Goal: Transaction & Acquisition: Purchase product/service

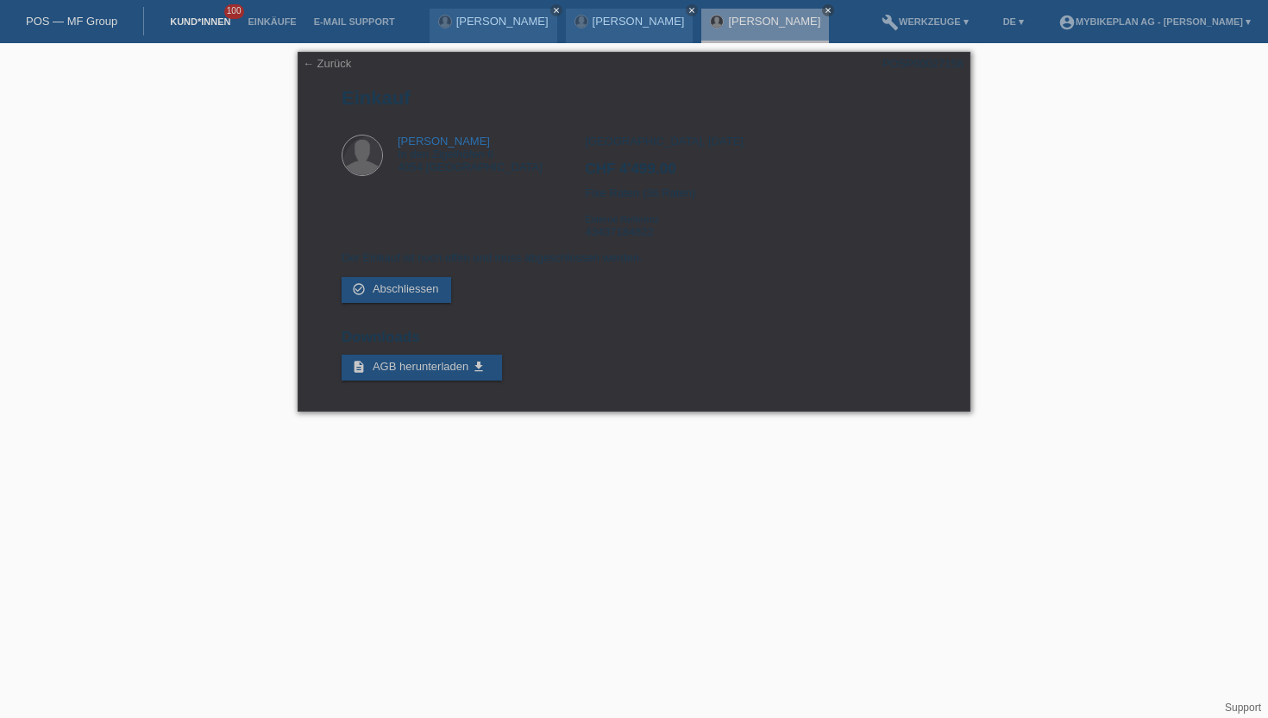
click at [213, 26] on link "Kund*innen" at bounding box center [200, 21] width 78 height 10
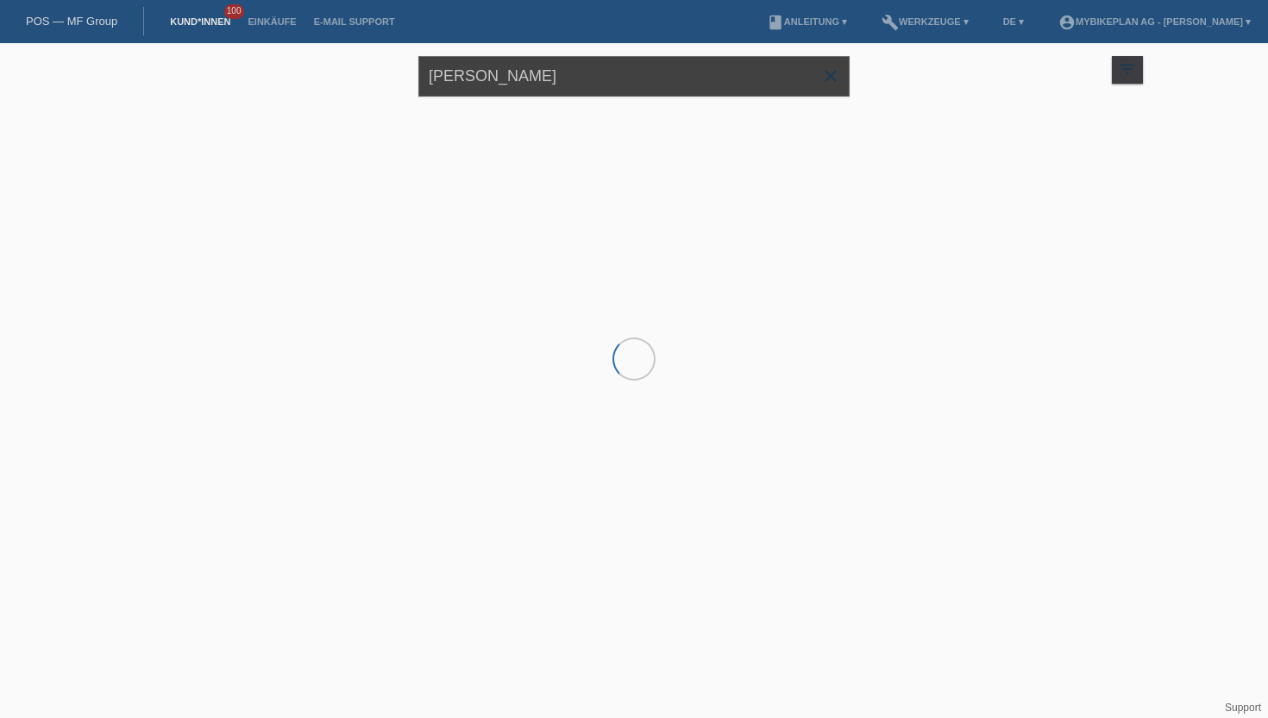
click at [478, 86] on input "[PERSON_NAME]" at bounding box center [633, 76] width 431 height 41
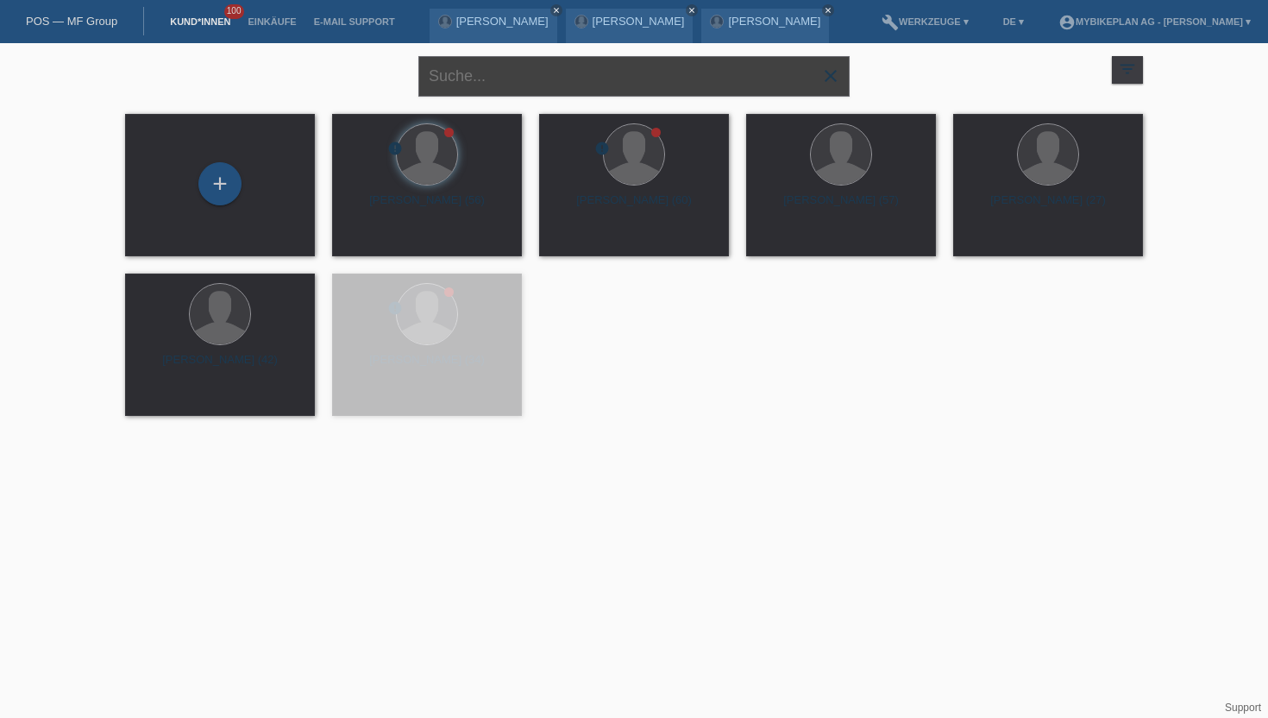
paste input "[PERSON_NAME]"
type input "[PERSON_NAME]"
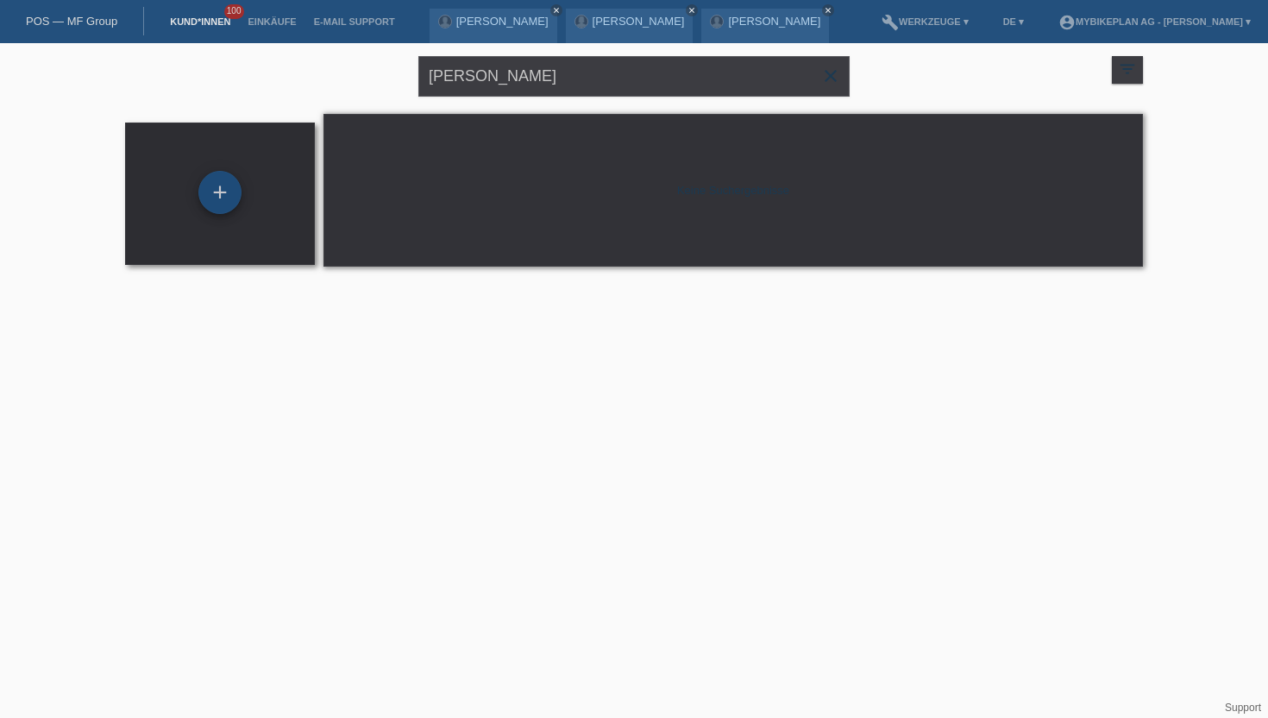
click at [209, 193] on div "+" at bounding box center [219, 192] width 43 height 43
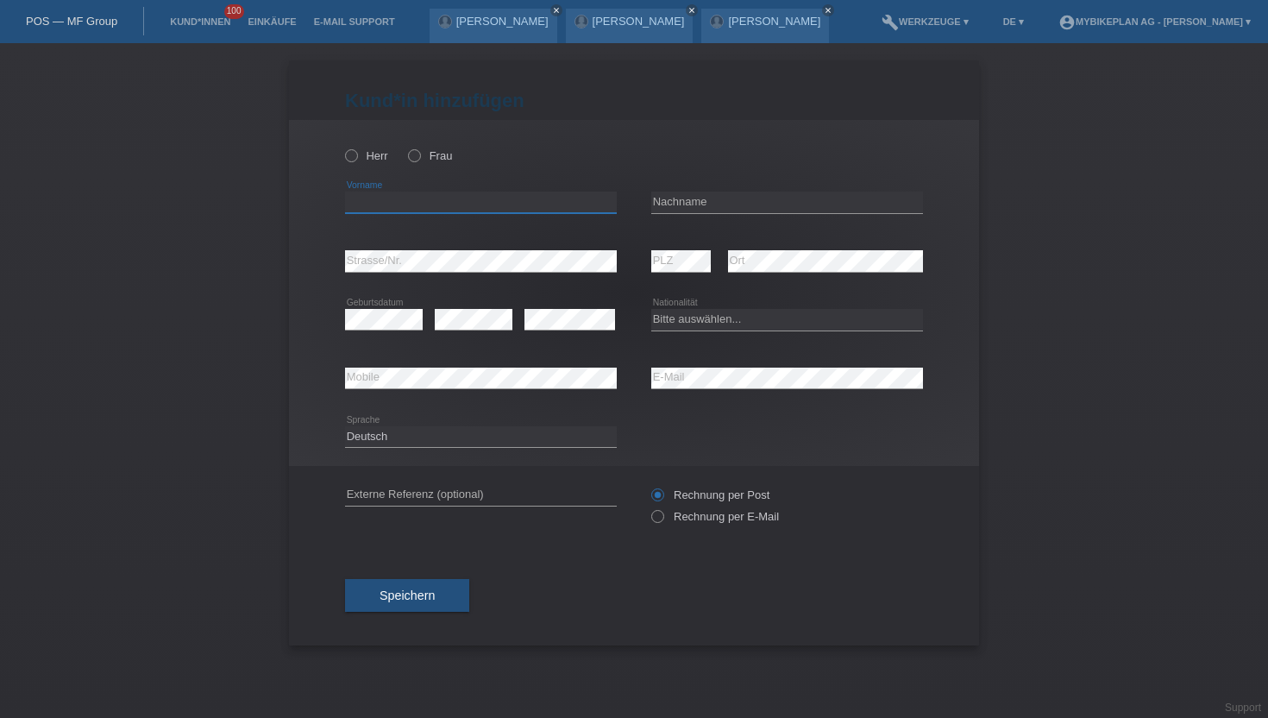
click at [388, 213] on input "text" at bounding box center [481, 203] width 272 height 22
paste input "[PERSON_NAME]"
click at [408, 203] on input "[PERSON_NAME]" at bounding box center [481, 203] width 272 height 22
type input "[PERSON_NAME]"
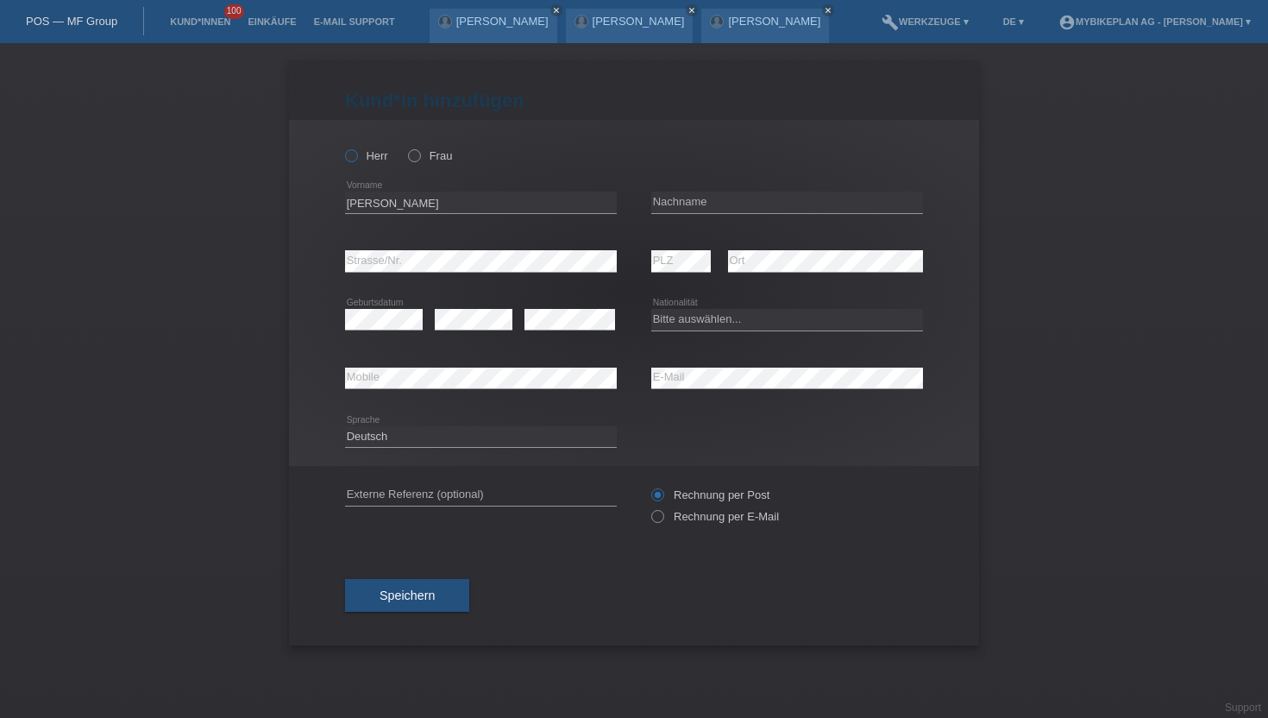
click at [359, 162] on label "Herr" at bounding box center [366, 155] width 43 height 13
click at [356, 160] on input "Herr" at bounding box center [350, 154] width 11 height 11
radio input "true"
click at [662, 207] on input "text" at bounding box center [787, 203] width 272 height 22
paste input "Hazrouka"
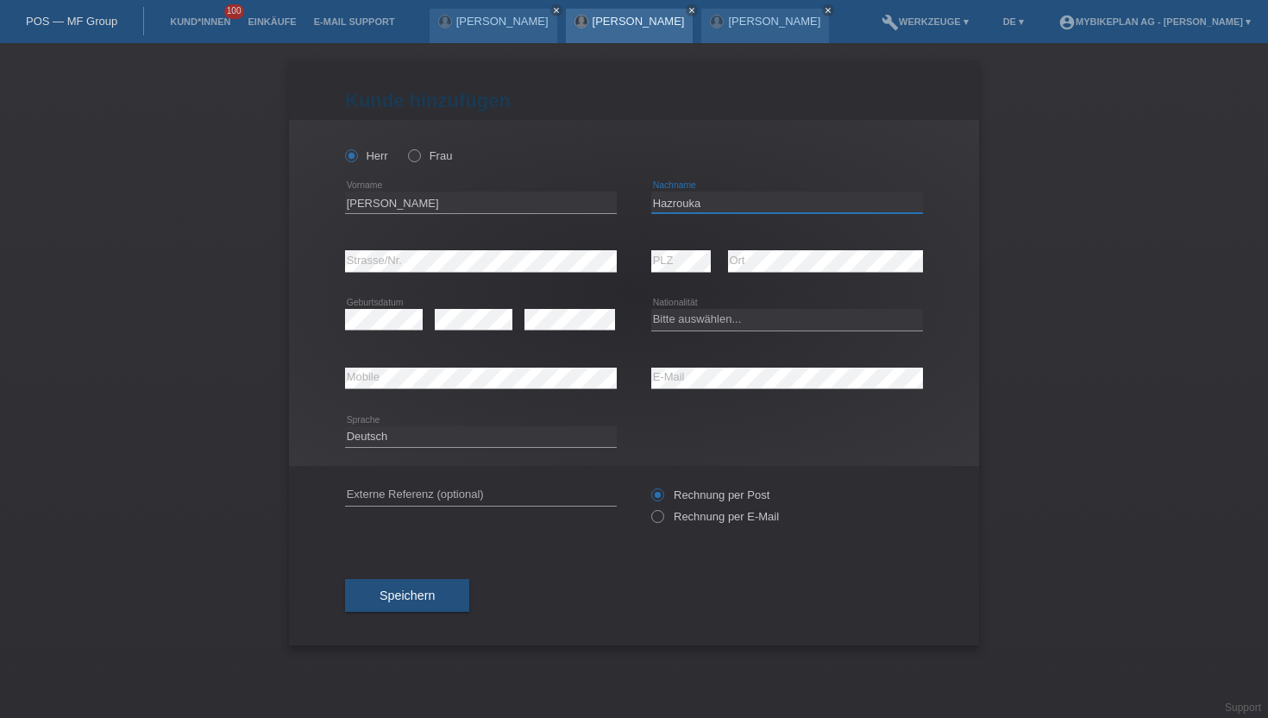
type input "Hazrouka"
click at [713, 318] on select "Bitte auswählen... Schweiz Deutschland Liechtenstein Österreich ------------ Af…" at bounding box center [787, 319] width 272 height 21
select select "SY"
click at [651, 310] on select "Bitte auswählen... Schweiz Deutschland Liechtenstein Österreich ------------ Af…" at bounding box center [787, 319] width 272 height 21
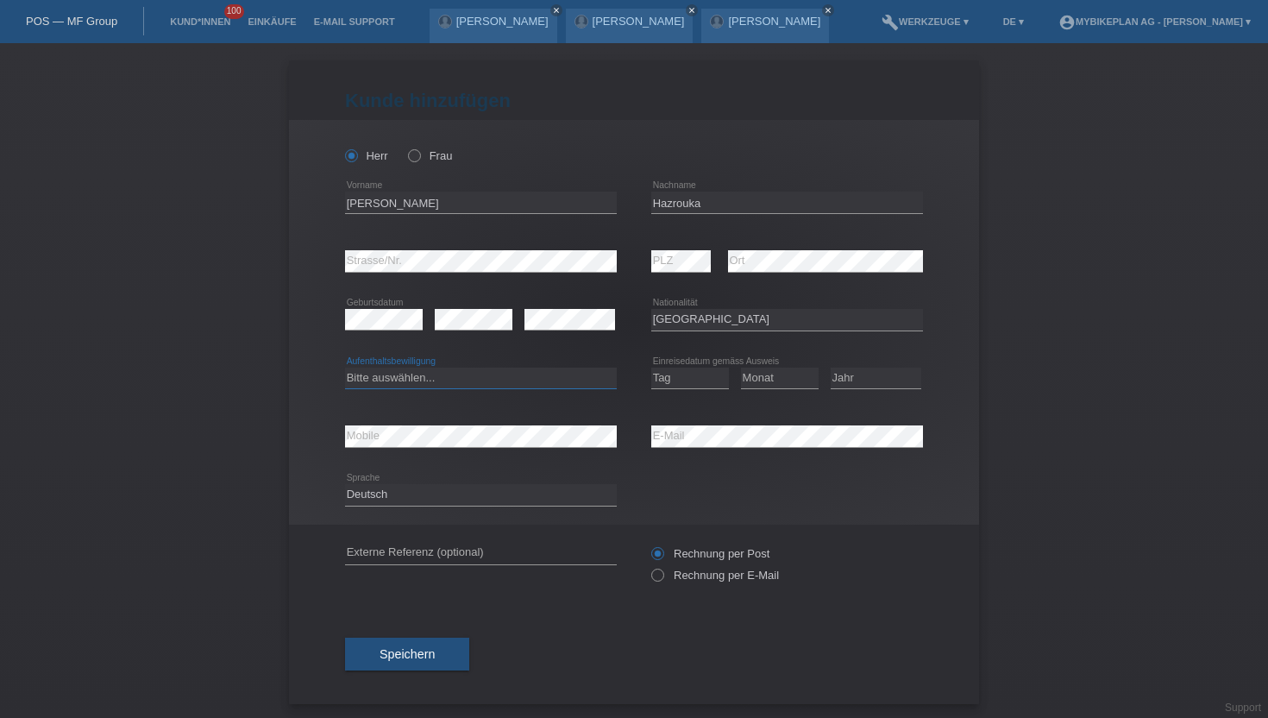
click at [395, 368] on select "Bitte auswählen... C B B - Flüchtlingsstatus Andere" at bounding box center [481, 377] width 272 height 21
select select "B"
click at [345, 367] on select "Bitte auswählen... C B B - Flüchtlingsstatus Andere" at bounding box center [481, 377] width 272 height 21
click at [669, 378] on select "Tag 01 02 03 04 05 06 07 08 09 10 11" at bounding box center [690, 377] width 78 height 21
select select "06"
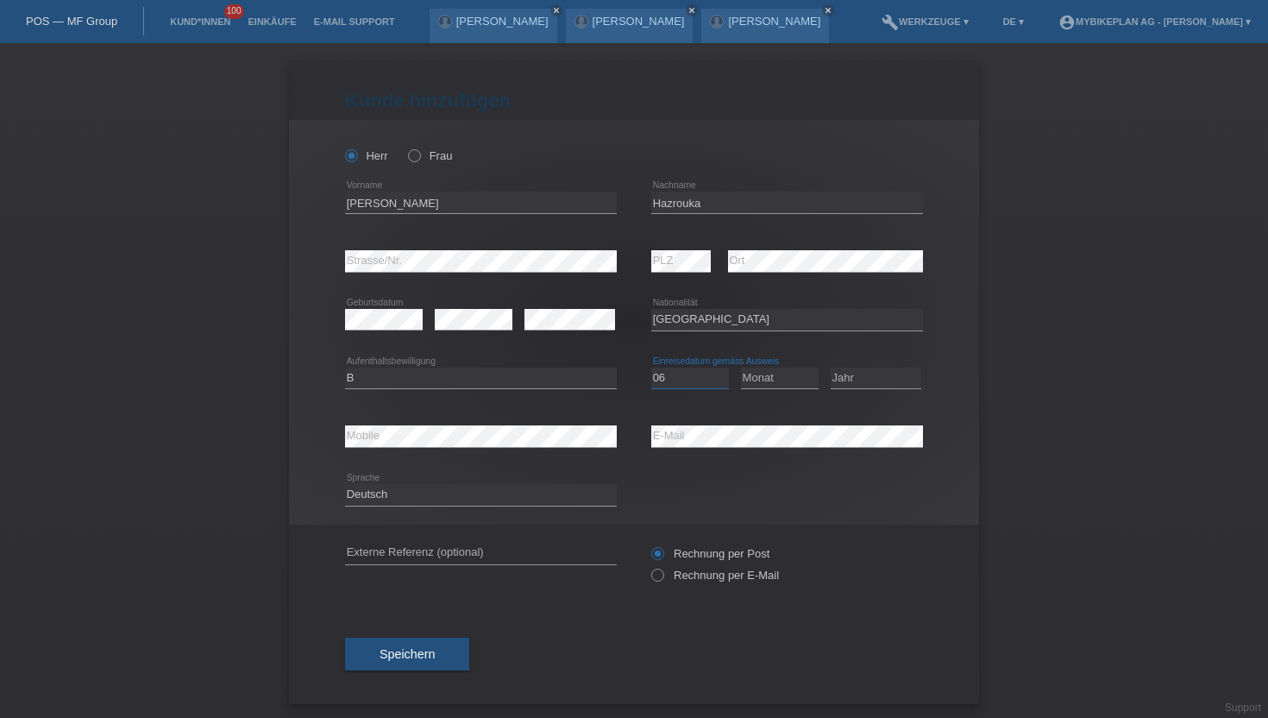
click at [651, 367] on select "Tag 01 02 03 04 05 06 07 08 09 10 11" at bounding box center [690, 377] width 78 height 21
click at [778, 377] on select "Monat 01 02 03 04 05 06 07 08 09 10 11" at bounding box center [780, 377] width 78 height 21
select select "06"
click at [741, 367] on select "Monat 01 02 03 04 05 06 07 08 09 10 11" at bounding box center [780, 377] width 78 height 21
click at [870, 389] on icon at bounding box center [876, 388] width 91 height 1
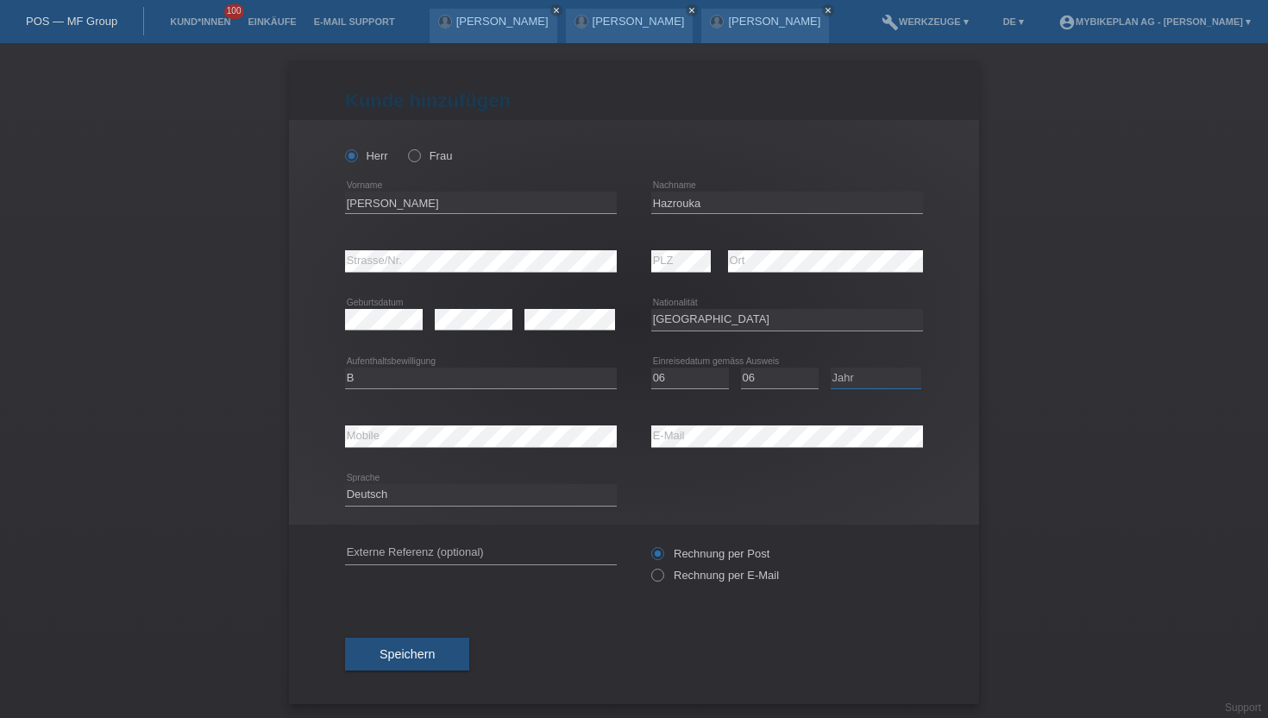
click at [870, 374] on select "Jahr 2025 2024 2023 2022 2021 2020 2019 2018 2017 2016 2015 2014 2013 2012 2011…" at bounding box center [876, 377] width 91 height 21
click at [831, 367] on select "Jahr 2025 2024 2023 2022 2021 2020 2019 2018 2017 2016 2015 2014 2013 2012 2011…" at bounding box center [876, 377] width 91 height 21
click at [840, 380] on select "Jahr 2025 2024 2023 2022 2021 2020 2019 2018 2017 2016 2015 2014 2013 2012 2011…" at bounding box center [876, 377] width 91 height 21
select select "2016"
click at [831, 367] on select "Jahr 2025 2024 2023 2022 2021 2020 2019 2018 2017 2016 2015 2014 2013 2012 2011…" at bounding box center [876, 377] width 91 height 21
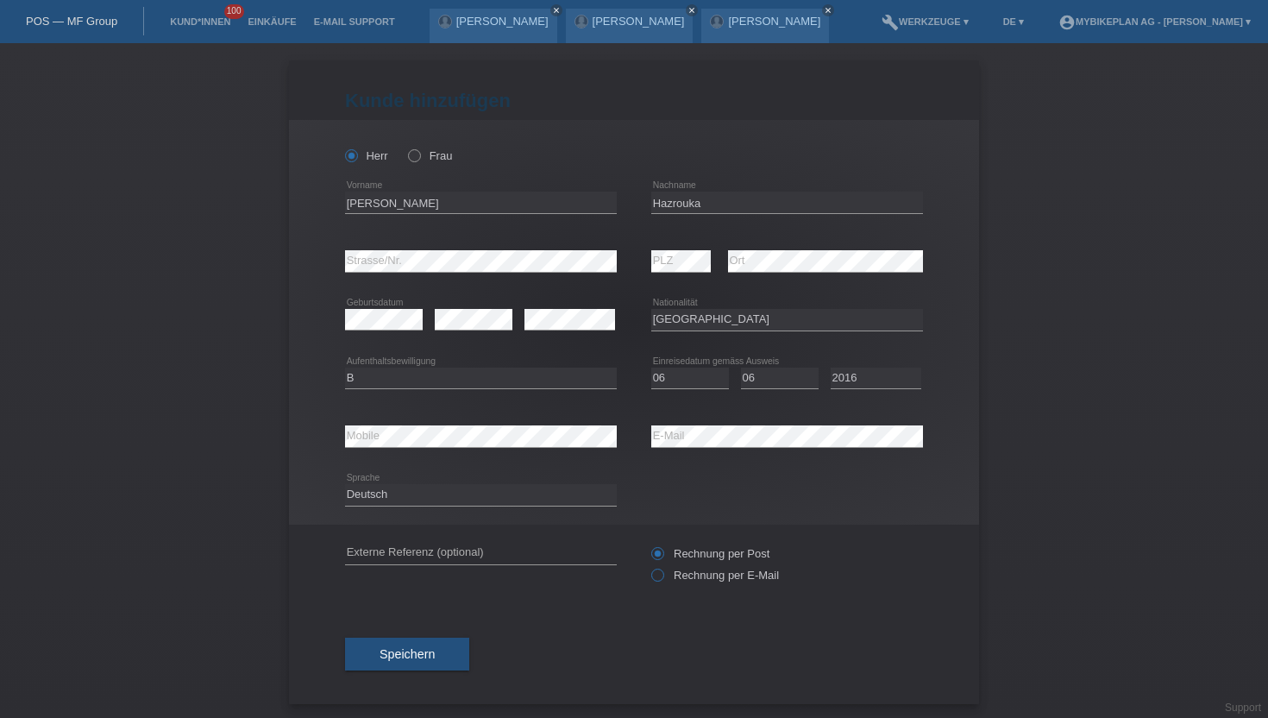
click at [649, 566] on icon at bounding box center [649, 566] width 0 height 0
click at [662, 576] on input "Rechnung per E-Mail" at bounding box center [656, 579] width 11 height 22
radio input "true"
click at [443, 657] on button "Speichern" at bounding box center [407, 653] width 124 height 33
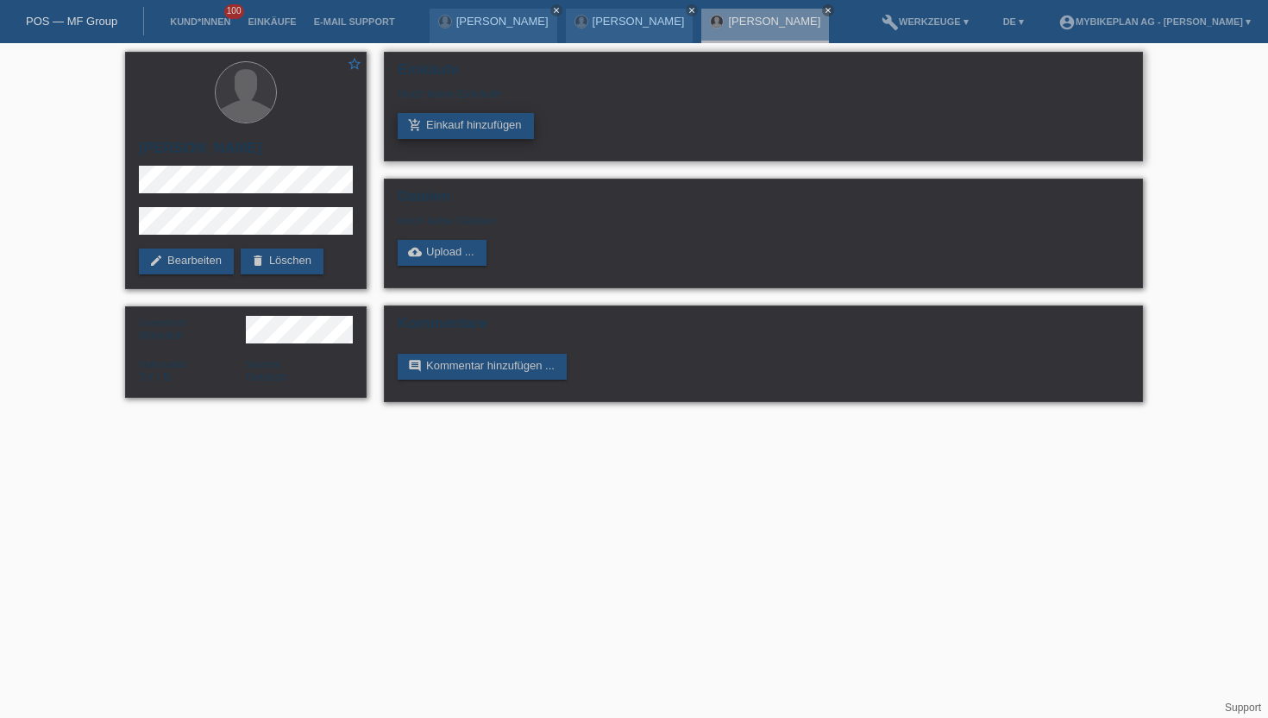
click at [449, 131] on link "add_shopping_cart Einkauf hinzufügen" at bounding box center [466, 126] width 136 height 26
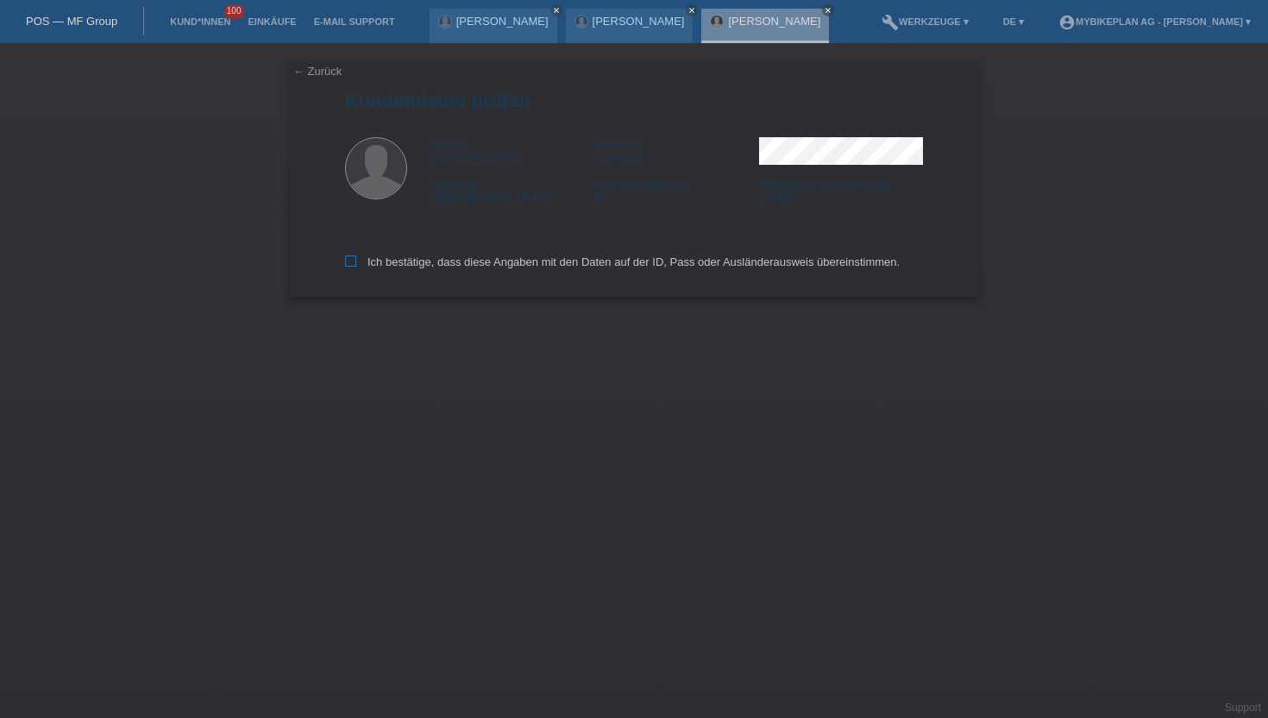
click at [356, 268] on label "Ich bestätige, dass diese Angaben mit den Daten auf der ID, Pass oder Ausländer…" at bounding box center [622, 261] width 555 height 13
click at [356, 267] on input "Ich bestätige, dass diese Angaben mit den Daten auf der ID, Pass oder Ausländer…" at bounding box center [350, 260] width 11 height 11
checkbox input "true"
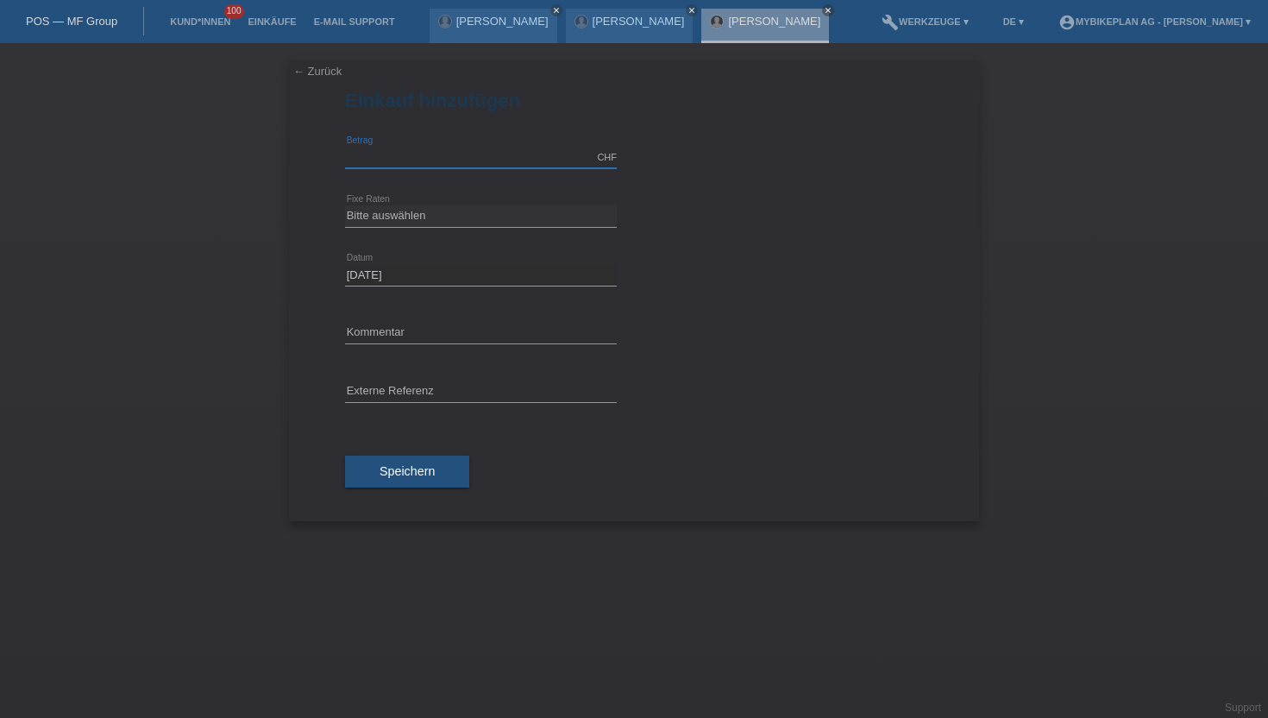
click at [415, 163] on input "text" at bounding box center [481, 158] width 272 height 22
type input "1999.00"
click at [436, 209] on select "Bitte auswählen 6 Raten 12 Raten 18 Raten 24 Raten 36 Raten 48 Raten" at bounding box center [481, 215] width 272 height 21
select select "487"
click at [345, 205] on select "Bitte auswählen 6 Raten 12 Raten 18 Raten 24 Raten 36 Raten 48 Raten" at bounding box center [481, 215] width 272 height 21
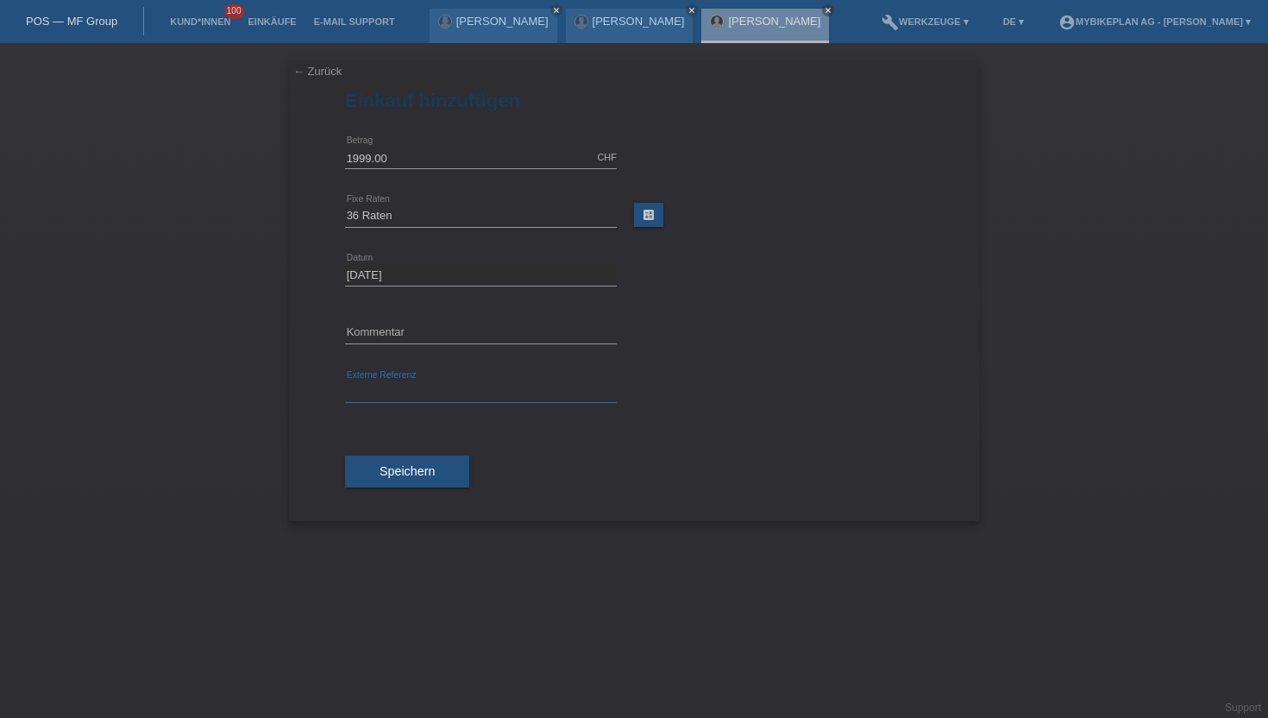
click at [385, 397] on input "text" at bounding box center [481, 392] width 272 height 22
paste input "43411983462"
type input "43411983462"
click at [415, 440] on div "Speichern" at bounding box center [634, 472] width 578 height 100
click at [413, 460] on button "Speichern" at bounding box center [407, 471] width 124 height 33
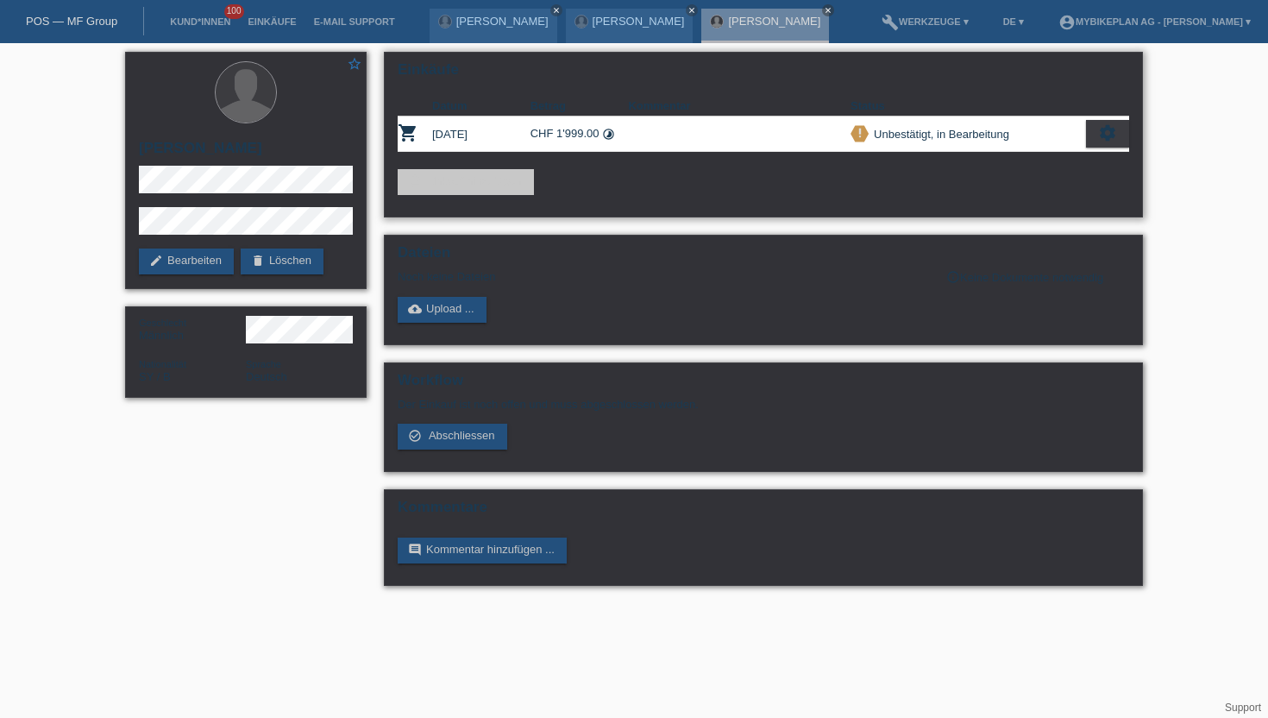
click at [1104, 129] on icon "settings" at bounding box center [1107, 132] width 19 height 19
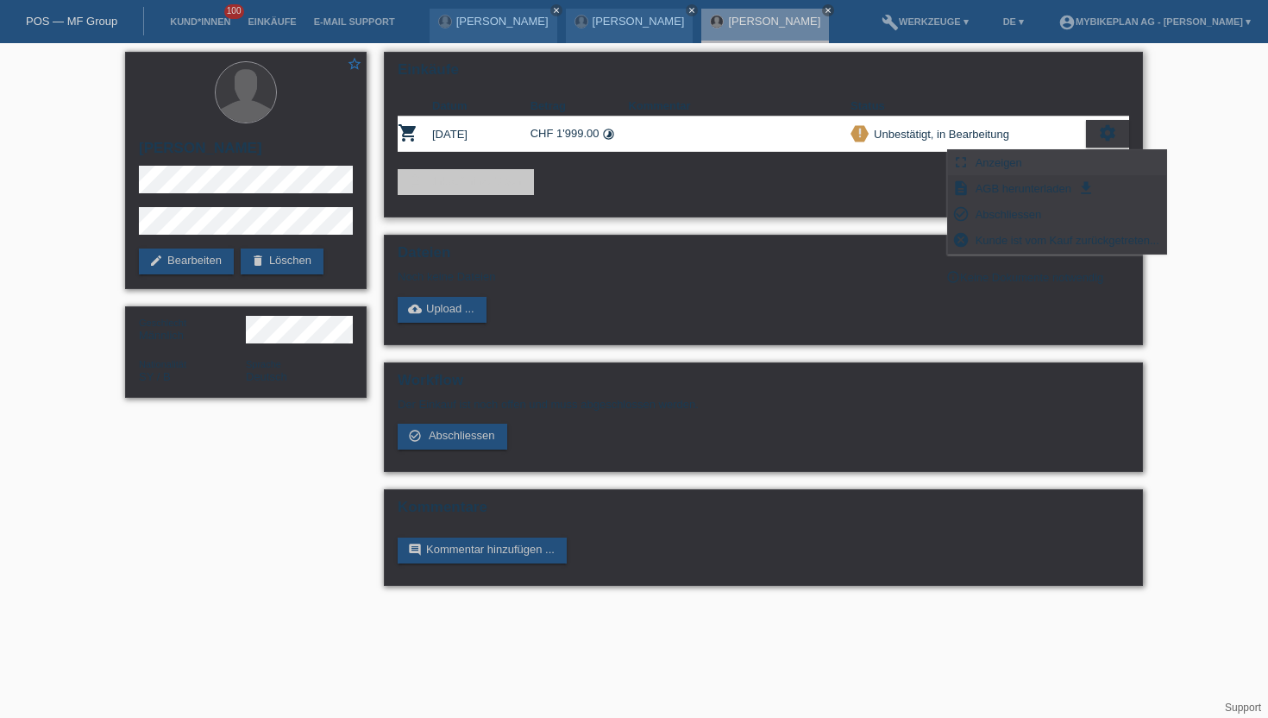
click at [994, 162] on span "Anzeigen" at bounding box center [999, 162] width 52 height 21
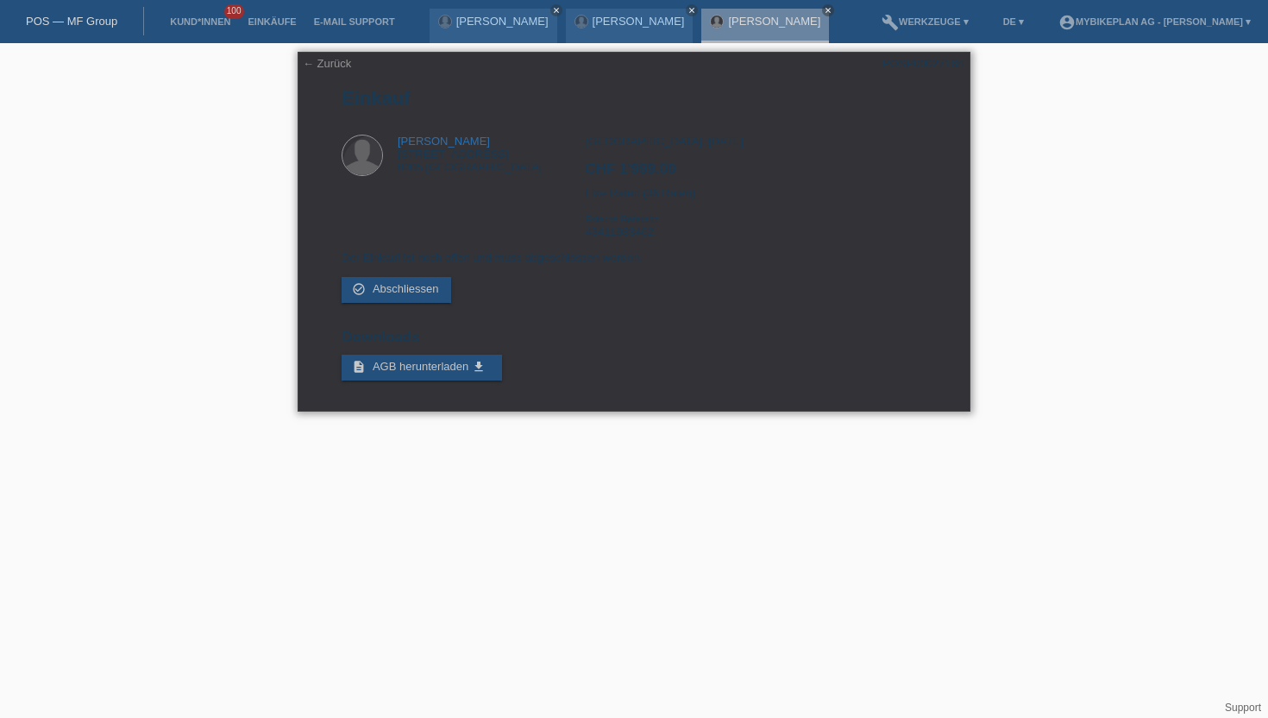
click at [930, 71] on div "← Zurück POSP00027168 Einkauf [PERSON_NAME] [STREET_ADDRESS] CHF 1'999.00" at bounding box center [634, 232] width 673 height 360
click at [921, 60] on div "POSP00027168" at bounding box center [922, 63] width 81 height 13
copy div "POSP00027168"
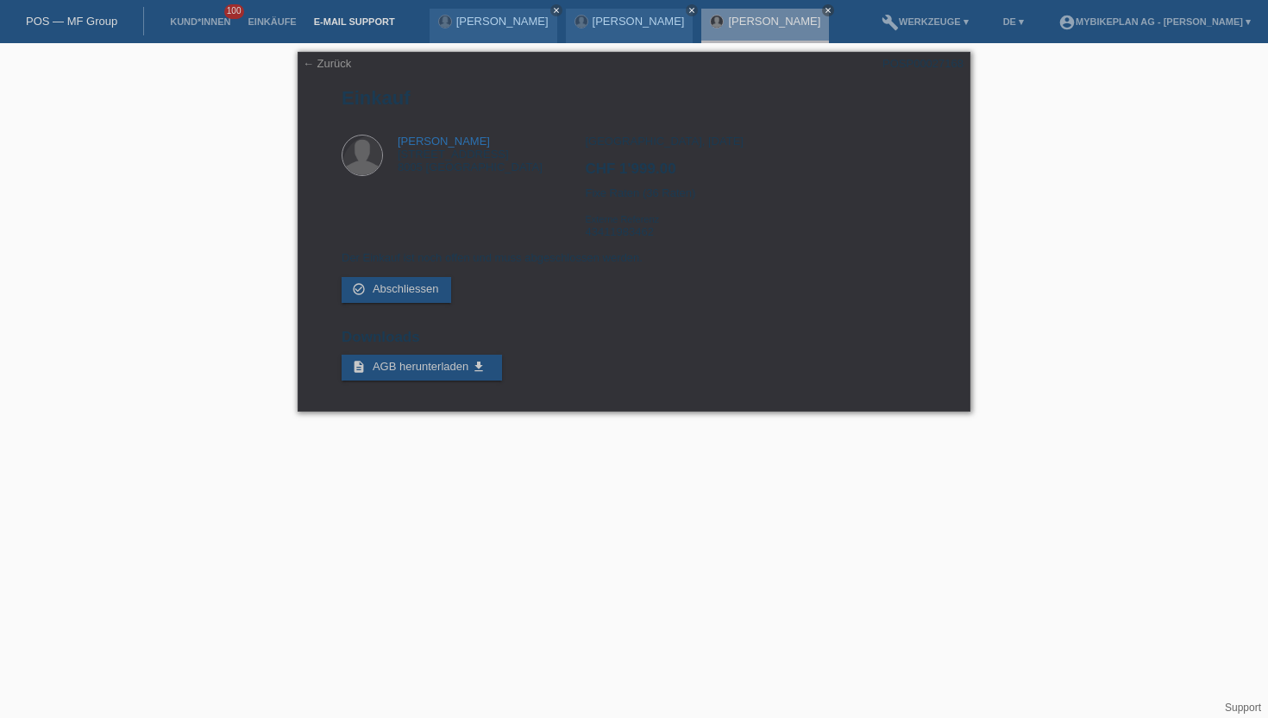
click at [345, 27] on link "E-Mail Support" at bounding box center [354, 21] width 98 height 10
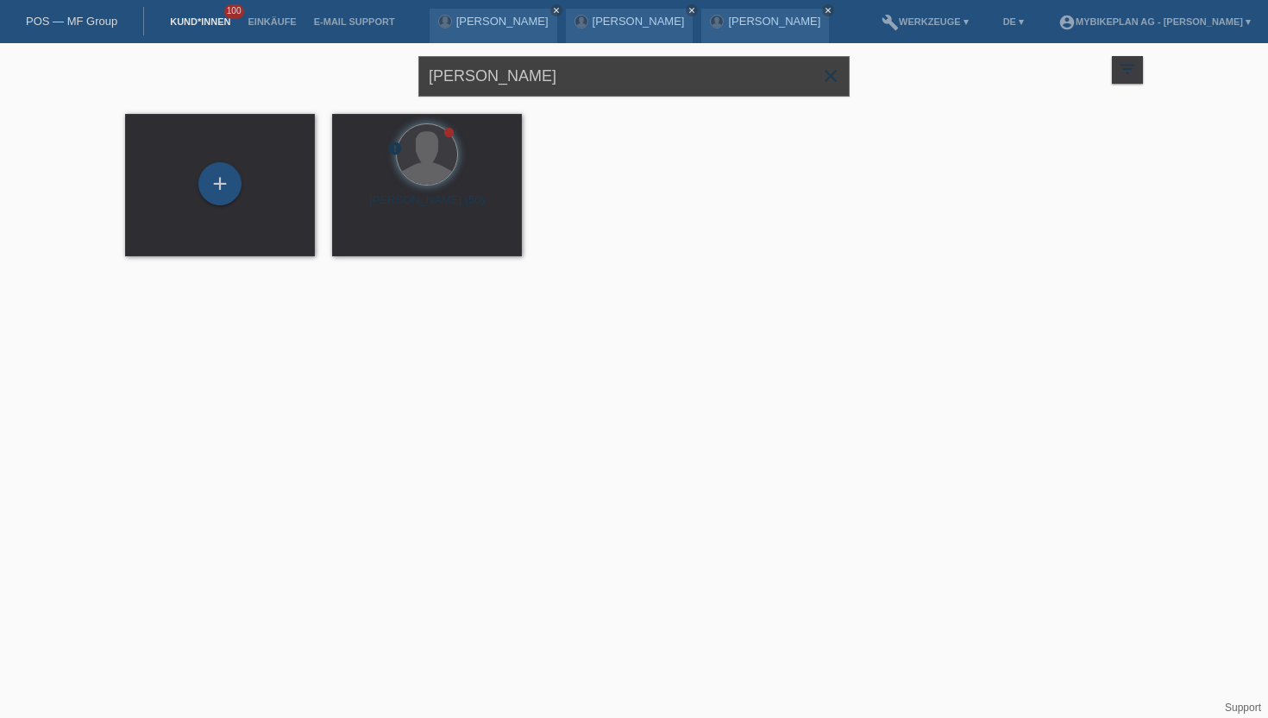
click at [521, 75] on input "[PERSON_NAME]" at bounding box center [633, 76] width 431 height 41
paste input "[PERSON_NAME]"
type input "[PERSON_NAME]"
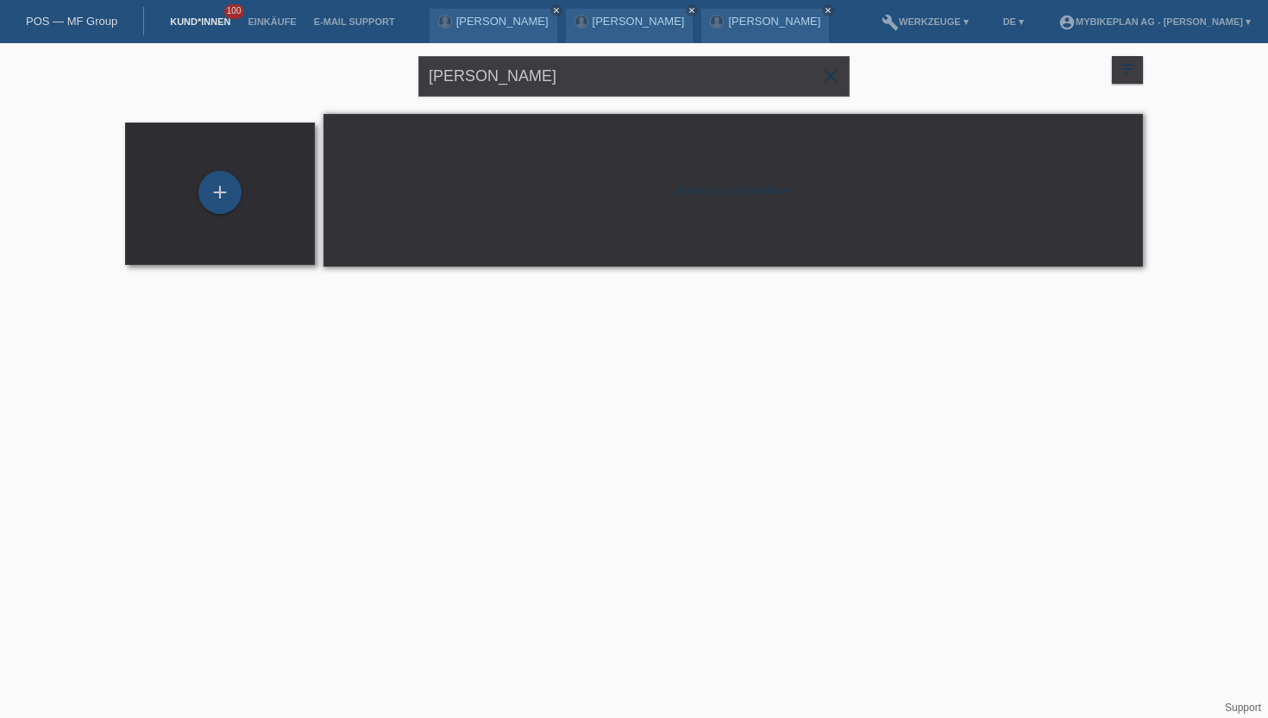
click at [235, 210] on div "+" at bounding box center [220, 194] width 162 height 46
click at [232, 204] on div "+" at bounding box center [219, 192] width 41 height 29
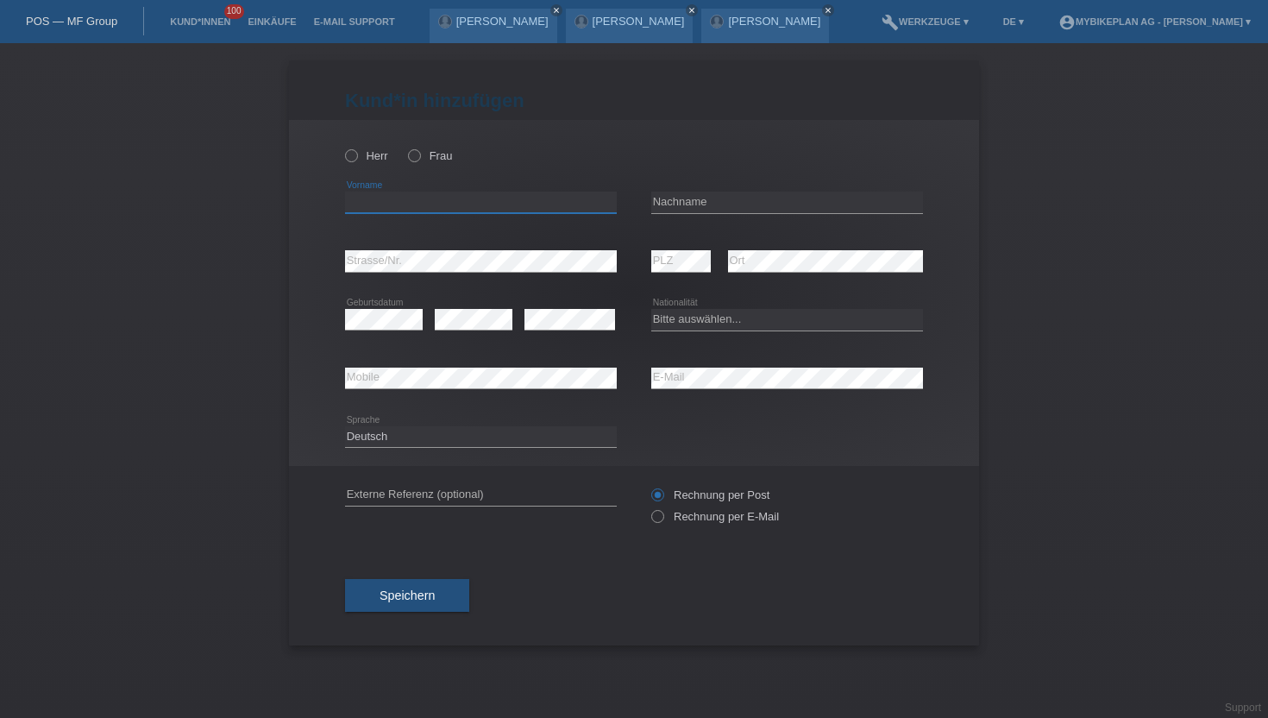
click at [365, 212] on input "text" at bounding box center [481, 203] width 272 height 22
paste input "[PERSON_NAME]"
click at [409, 204] on input "[PERSON_NAME]" at bounding box center [481, 203] width 272 height 22
type input "Meran"
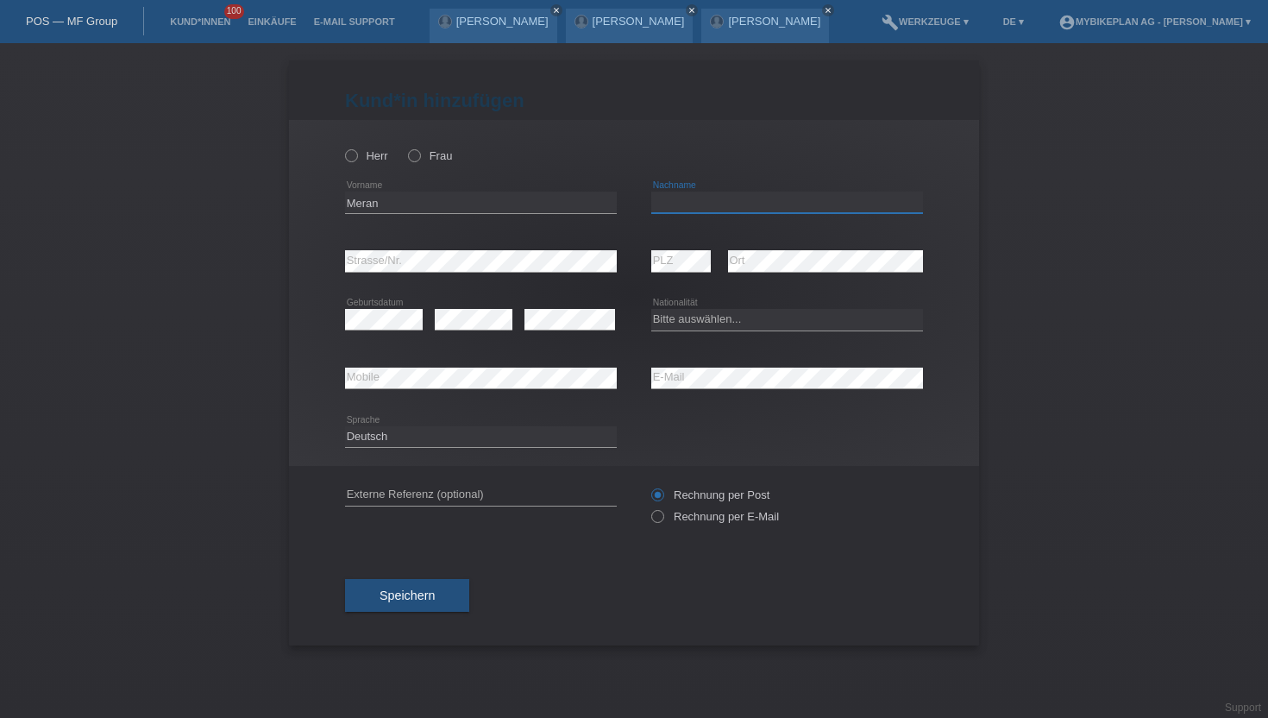
click at [662, 198] on input "text" at bounding box center [787, 203] width 272 height 22
paste input "Serwan"
type input "Serwan"
click at [342, 147] on icon at bounding box center [342, 147] width 0 height 0
click at [353, 156] on input "Herr" at bounding box center [350, 154] width 11 height 11
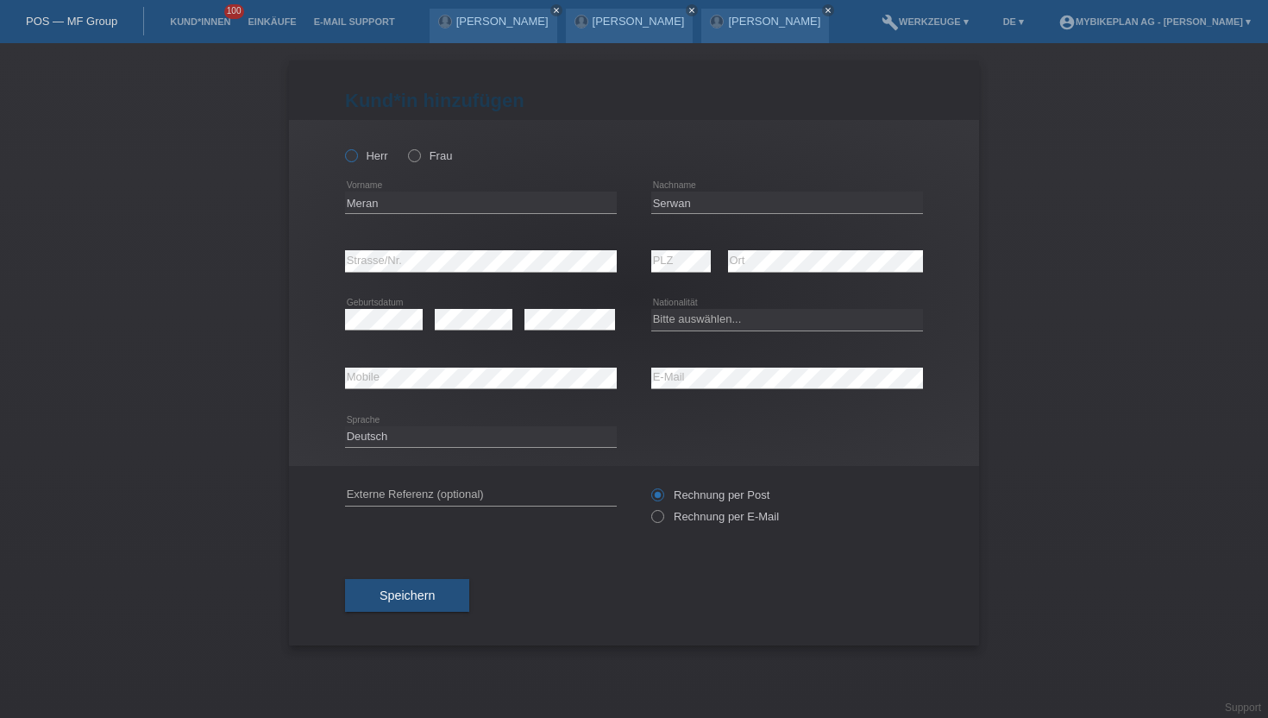
radio input "true"
click at [649, 507] on icon at bounding box center [649, 507] width 0 height 0
click at [661, 522] on input "Rechnung per E-Mail" at bounding box center [656, 521] width 11 height 22
radio input "true"
click at [613, 307] on div "error" at bounding box center [569, 320] width 91 height 59
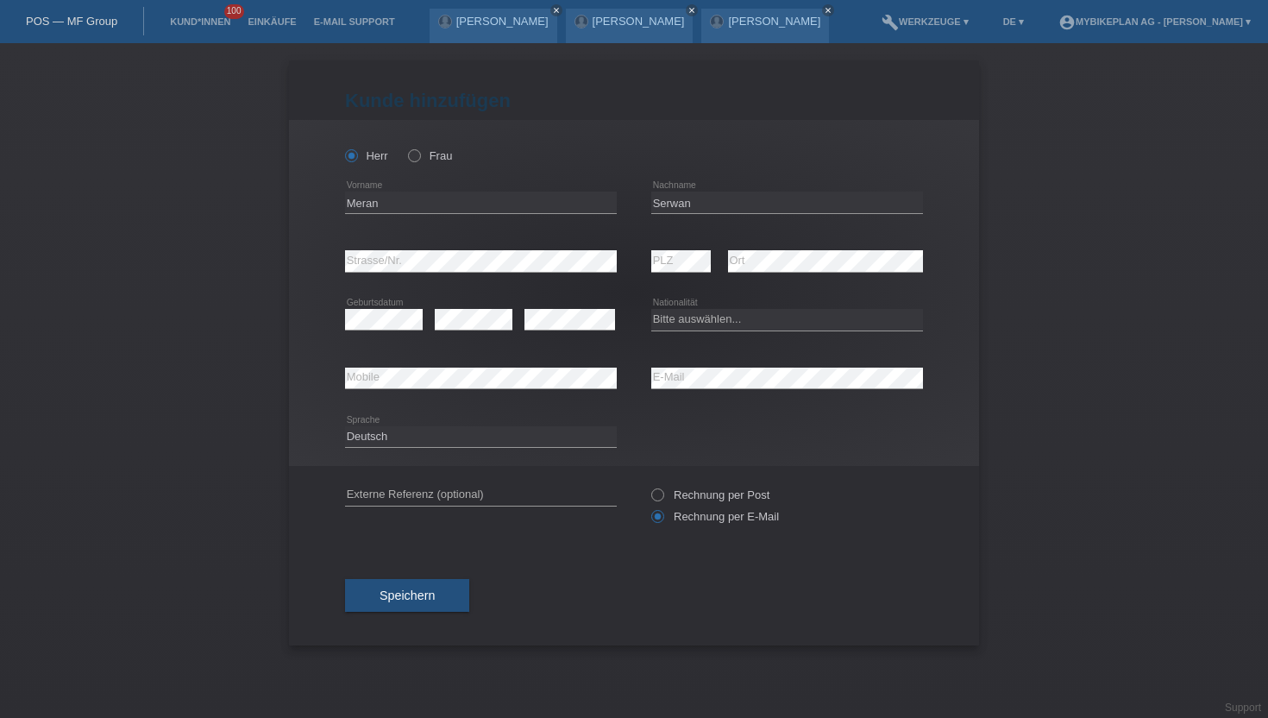
click at [691, 308] on div "Bitte auswählen... Schweiz Deutschland Liechtenstein Österreich ------------ Af…" at bounding box center [787, 320] width 272 height 59
click at [691, 310] on select "Bitte auswählen... Schweiz Deutschland Liechtenstein Österreich ------------ Af…" at bounding box center [787, 319] width 272 height 21
select select "DE"
click at [651, 310] on select "Bitte auswählen... Schweiz Deutschland Liechtenstein Österreich ------------ Af…" at bounding box center [787, 319] width 272 height 21
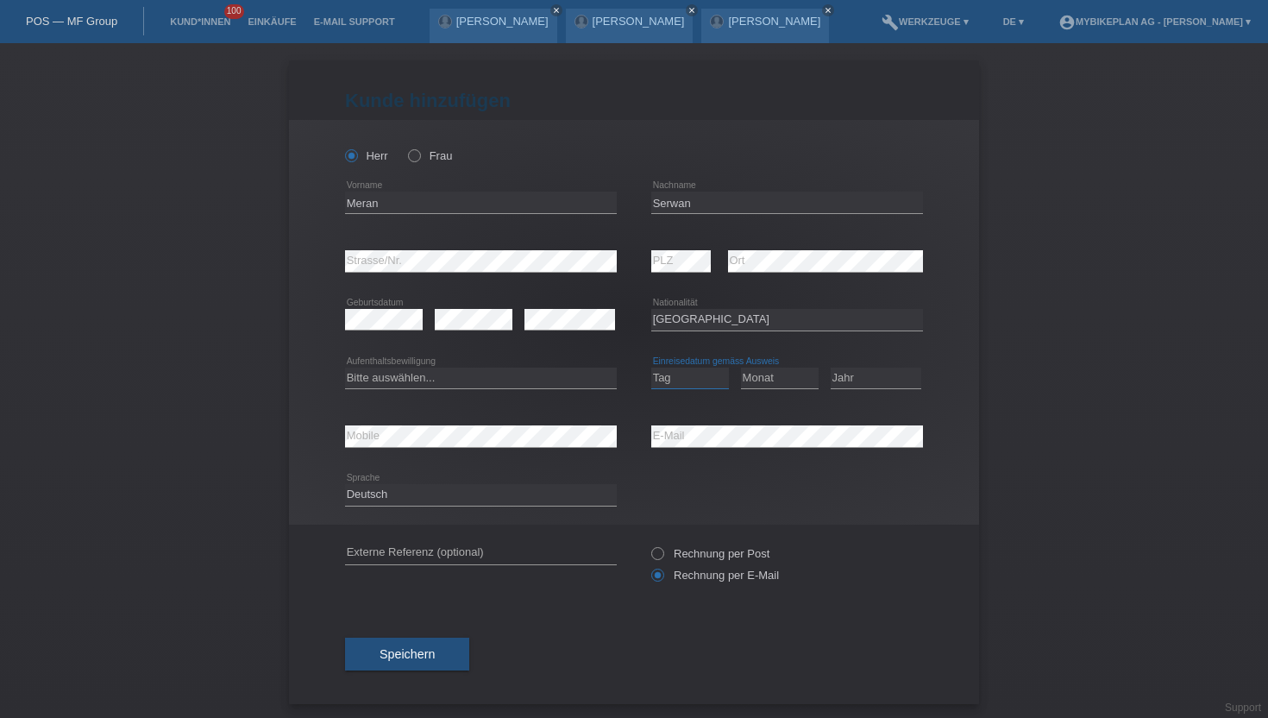
click at [674, 386] on select "Tag 01 02 03 04 05 06 07 08 09 10 11" at bounding box center [690, 377] width 78 height 21
select select "01"
click at [651, 367] on select "Tag 01 02 03 04 05 06 07 08 09 10 11" at bounding box center [690, 377] width 78 height 21
click at [763, 372] on select "Monat 01 02 03 04 05 06 07 08 09 10 11" at bounding box center [780, 377] width 78 height 21
select select "02"
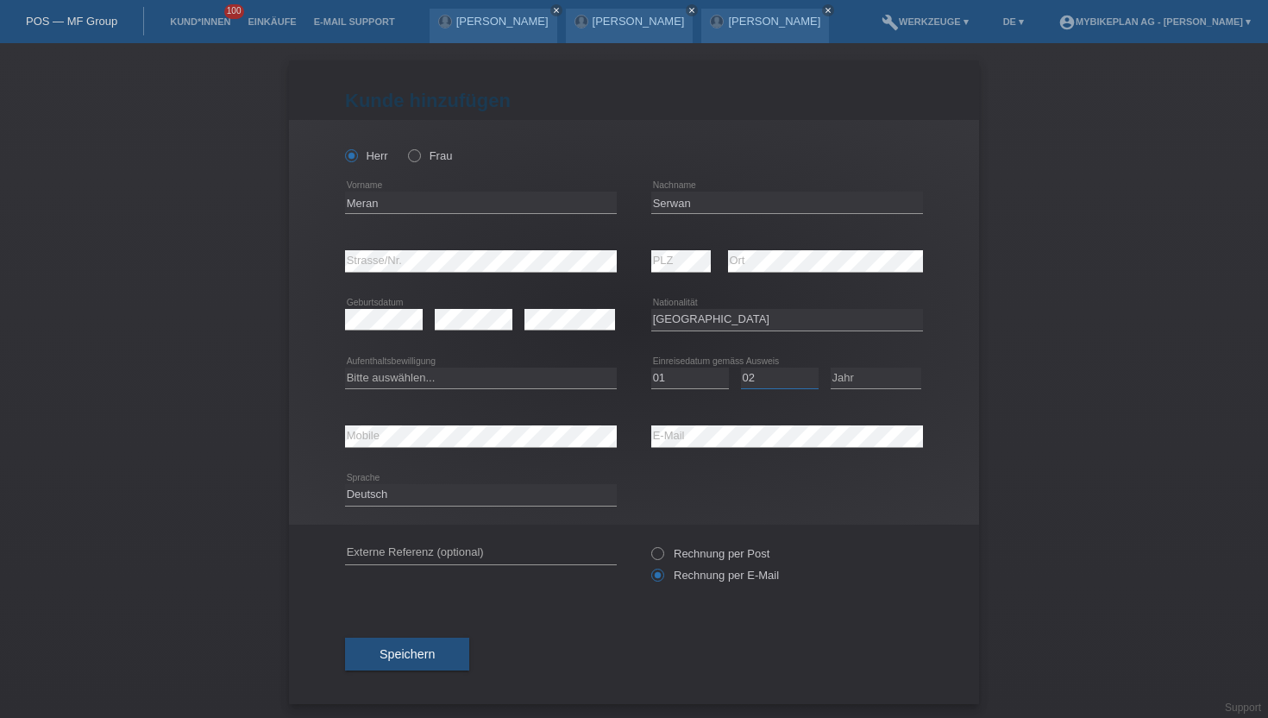
click at [741, 367] on select "Monat 01 02 03 04 05 06 07 08 09 10 11" at bounding box center [780, 377] width 78 height 21
click at [832, 375] on select "Jahr 2025 2024 2023 2022 2021 2020 2019 2018 2017 2016 2015 2014 2013 2012 2011…" at bounding box center [876, 377] width 91 height 21
select select "2024"
click at [831, 367] on select "Jahr 2025 2024 2023 2022 2021 2020 2019 2018 2017 2016 2015 2014 2013 2012 2011…" at bounding box center [876, 377] width 91 height 21
click at [403, 374] on select "Bitte auswählen... C B B - Flüchtlingsstatus Andere" at bounding box center [481, 377] width 272 height 21
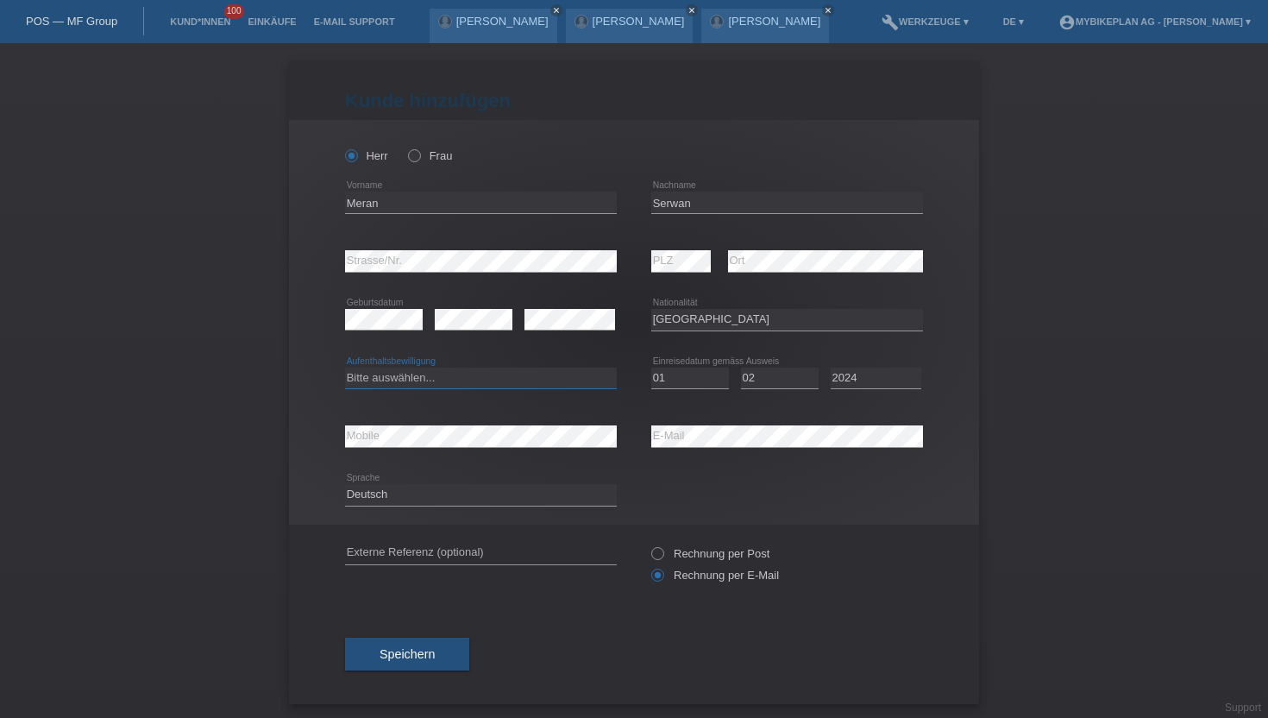
select select "B"
click at [345, 367] on select "Bitte auswählen... C B B - Flüchtlingsstatus Andere" at bounding box center [481, 377] width 272 height 21
click at [406, 664] on button "Speichern" at bounding box center [407, 653] width 124 height 33
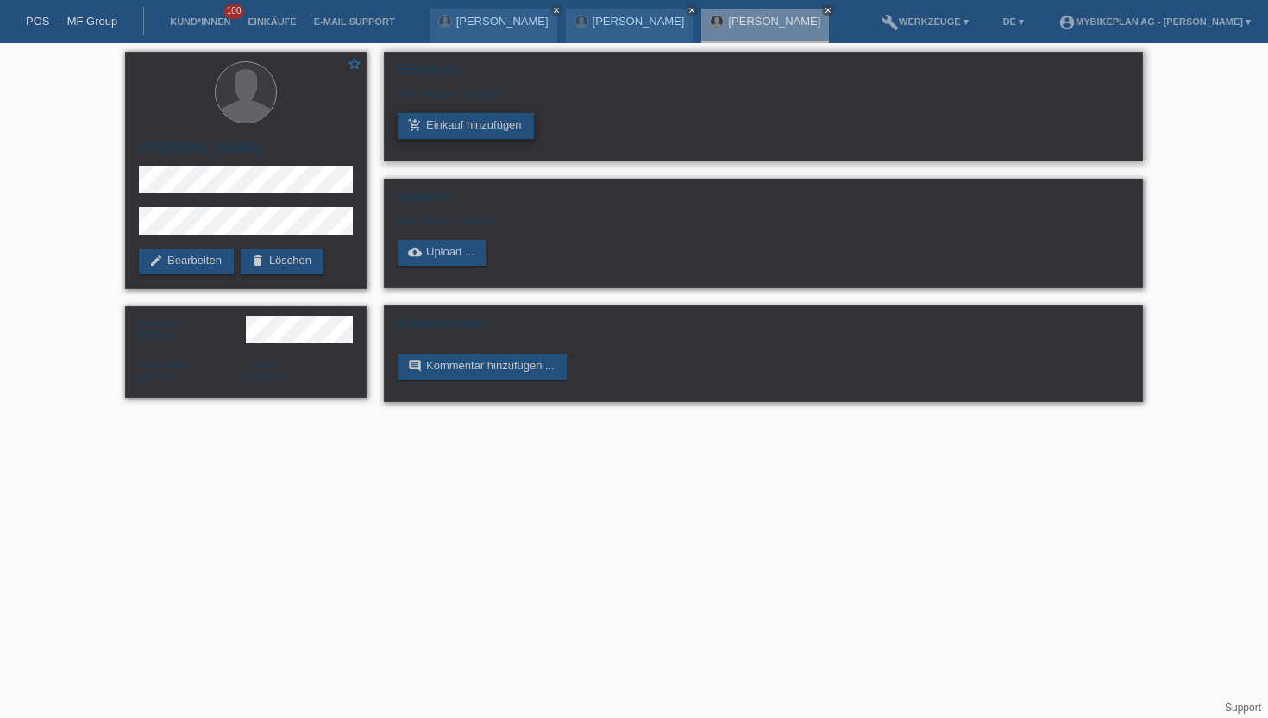
click at [454, 128] on link "add_shopping_cart Einkauf hinzufügen" at bounding box center [466, 126] width 136 height 26
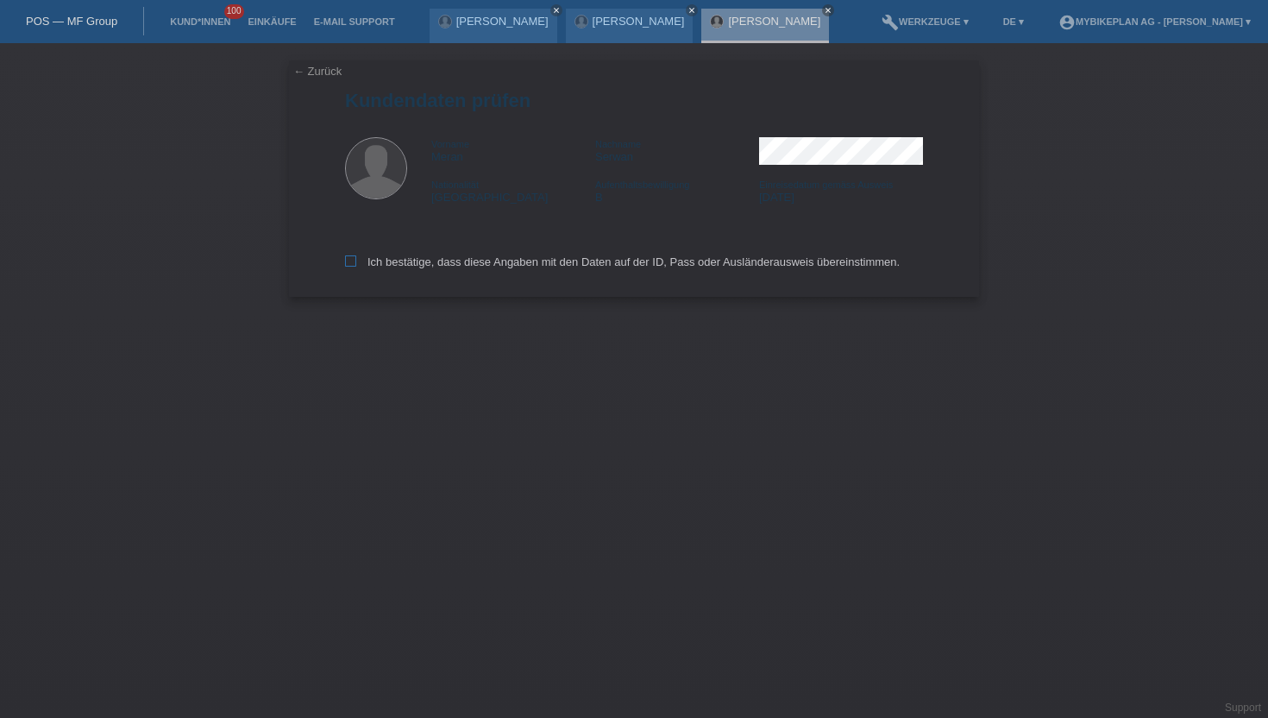
click at [352, 265] on icon at bounding box center [350, 260] width 11 height 11
click at [352, 265] on input "Ich bestätige, dass diese Angaben mit den Daten auf der ID, Pass oder Ausländer…" at bounding box center [350, 260] width 11 height 11
checkbox input "true"
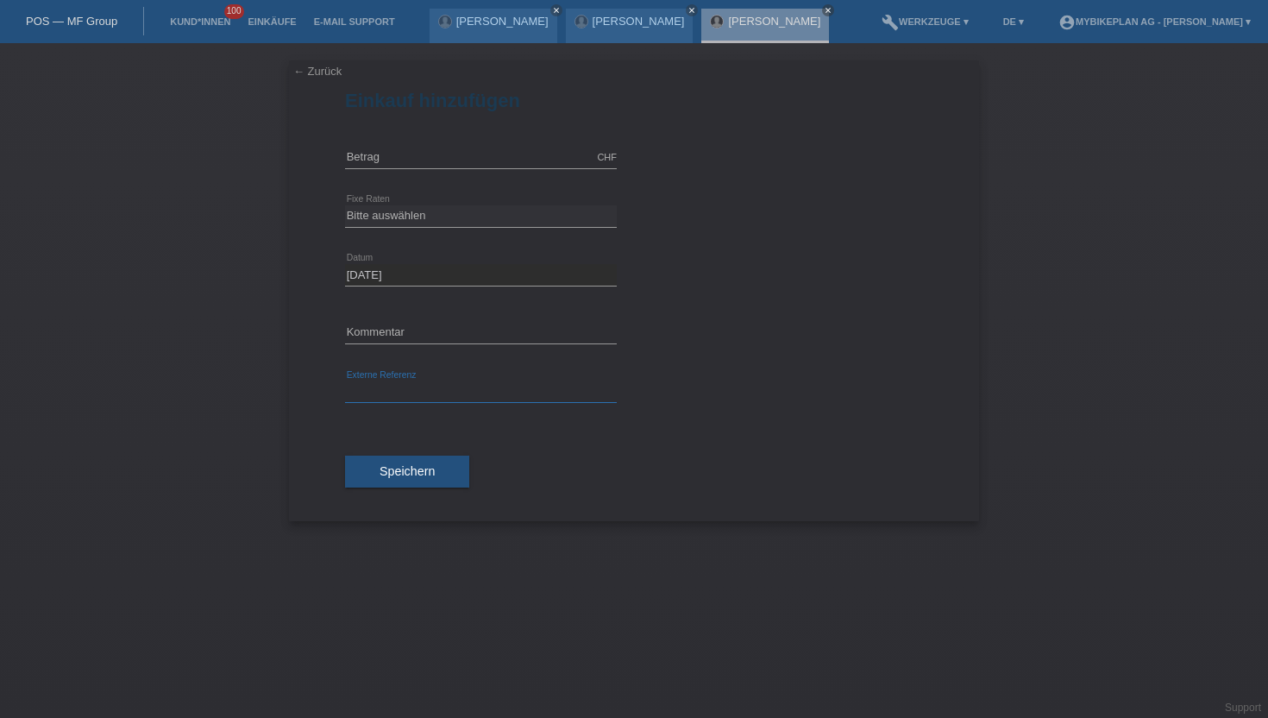
click at [389, 396] on input "text" at bounding box center [481, 392] width 272 height 22
paste input "43431285042"
type input "43431285042"
click at [383, 164] on input "text" at bounding box center [481, 158] width 272 height 22
type input "2999.00"
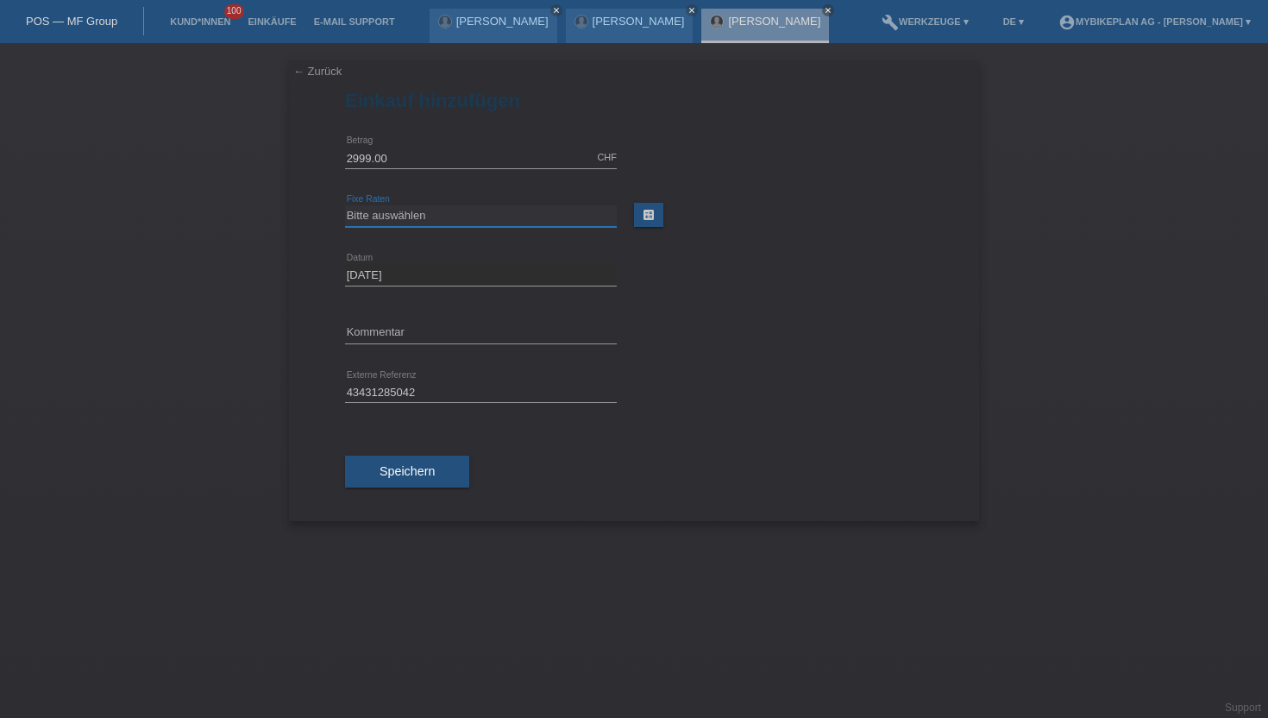
click at [405, 211] on select "Bitte auswählen 6 Raten 12 Raten 18 Raten 24 Raten 36 Raten 48 Raten" at bounding box center [481, 215] width 272 height 21
select select "488"
click at [345, 205] on select "Bitte auswählen 6 Raten 12 Raten 18 Raten 24 Raten 36 Raten 48 Raten" at bounding box center [481, 215] width 272 height 21
click at [404, 468] on span "Speichern" at bounding box center [407, 471] width 55 height 14
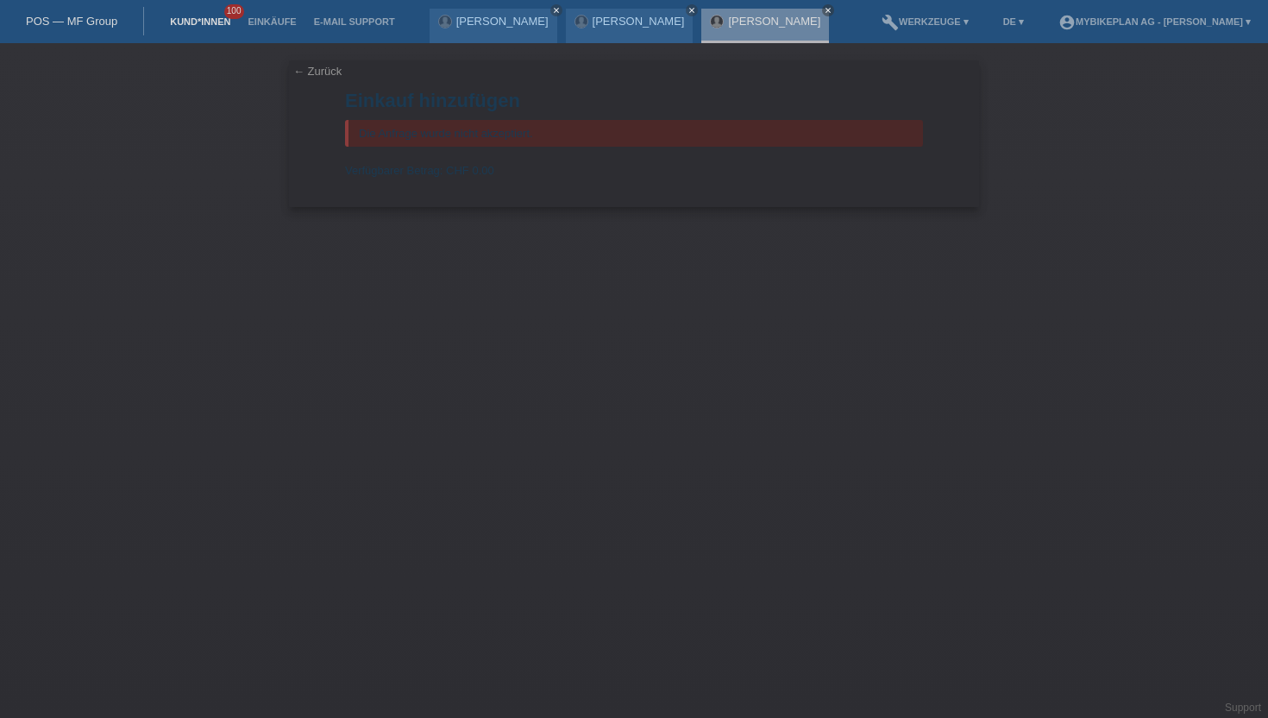
click at [205, 26] on link "Kund*innen" at bounding box center [200, 21] width 78 height 10
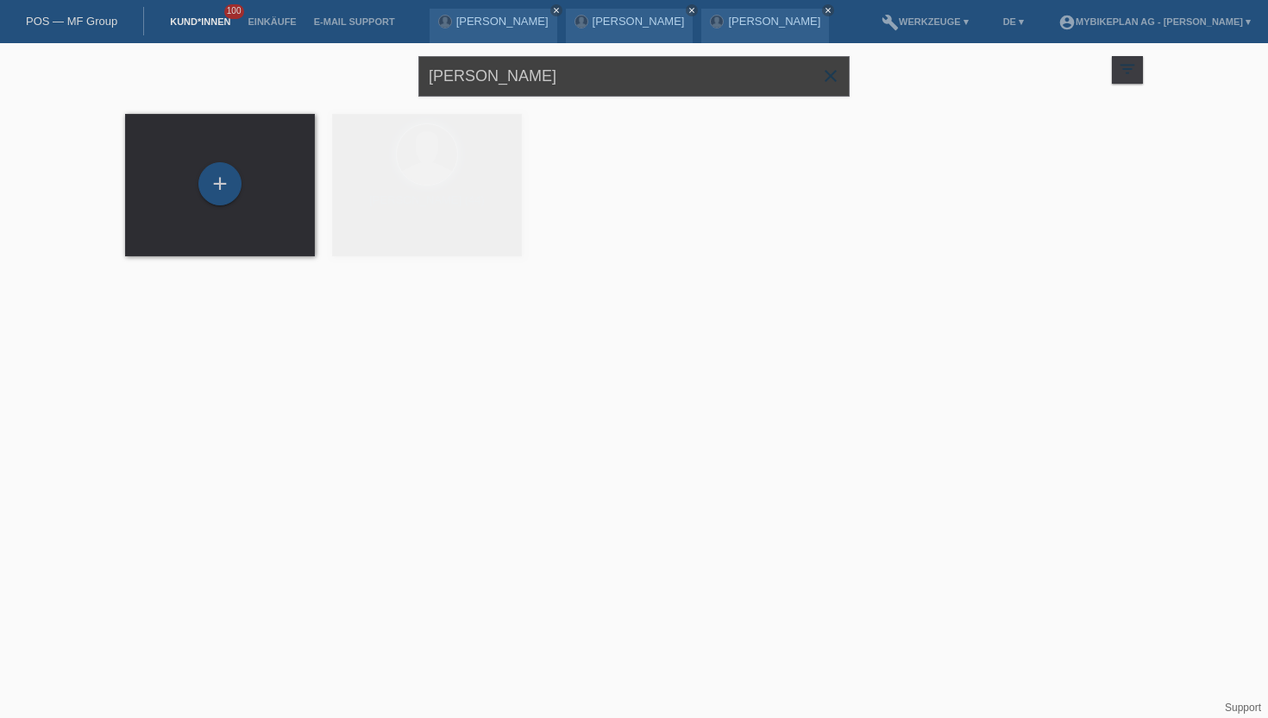
drag, startPoint x: 553, startPoint y: 79, endPoint x: 381, endPoint y: 63, distance: 172.4
click at [381, 63] on div "[PERSON_NAME] close filter_list view_module Alle Kund*innen anzeigen star Marki…" at bounding box center [633, 74] width 1035 height 62
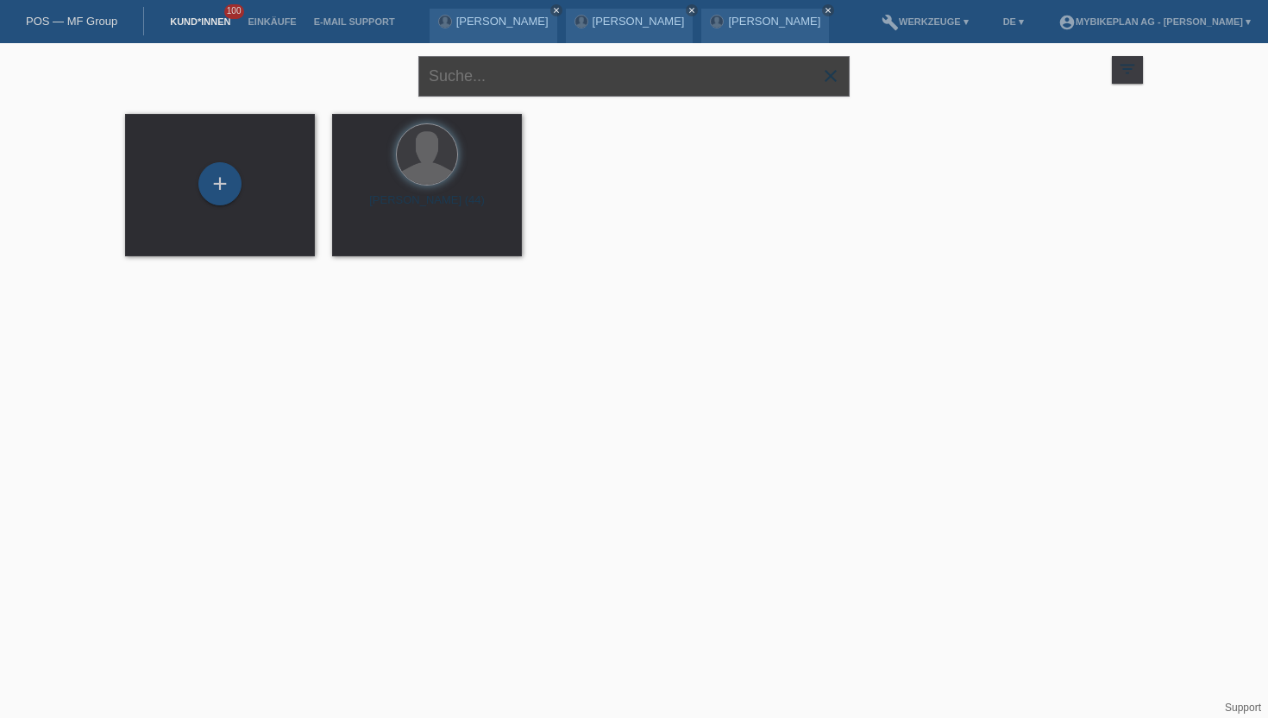
paste input "[PERSON_NAME]"
type input "[PERSON_NAME]"
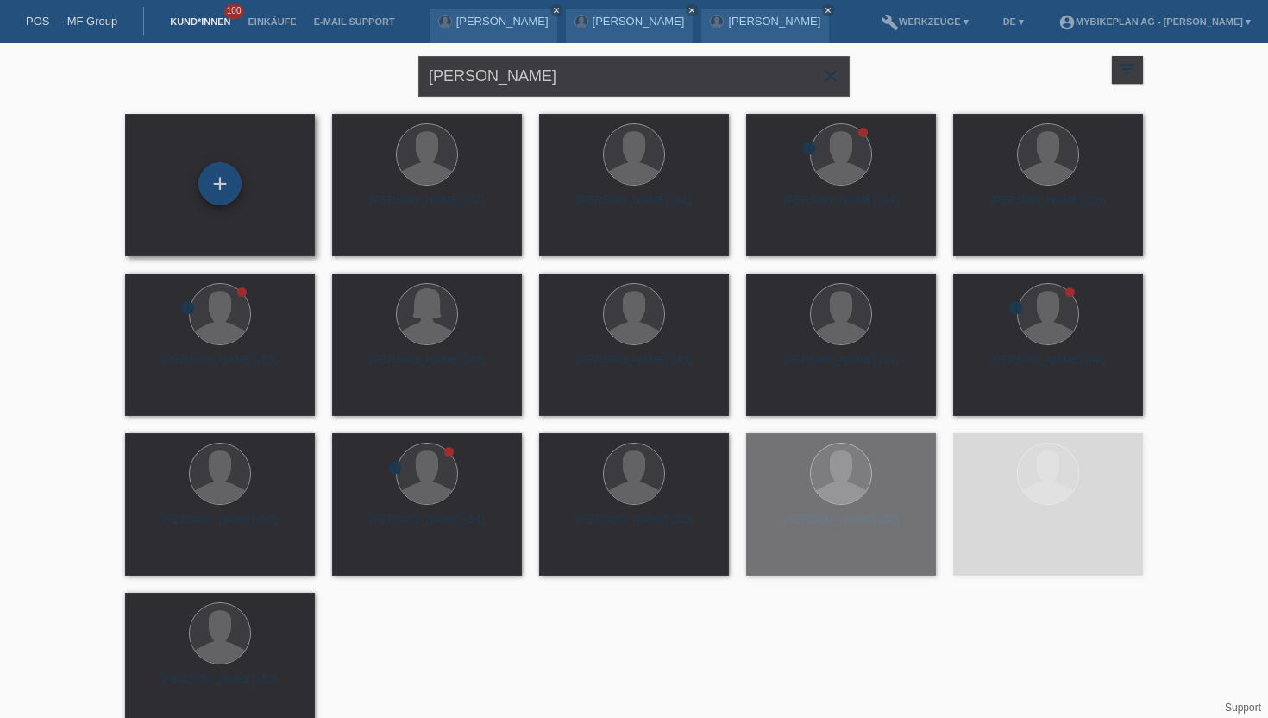
click at [230, 174] on div "+" at bounding box center [219, 183] width 41 height 29
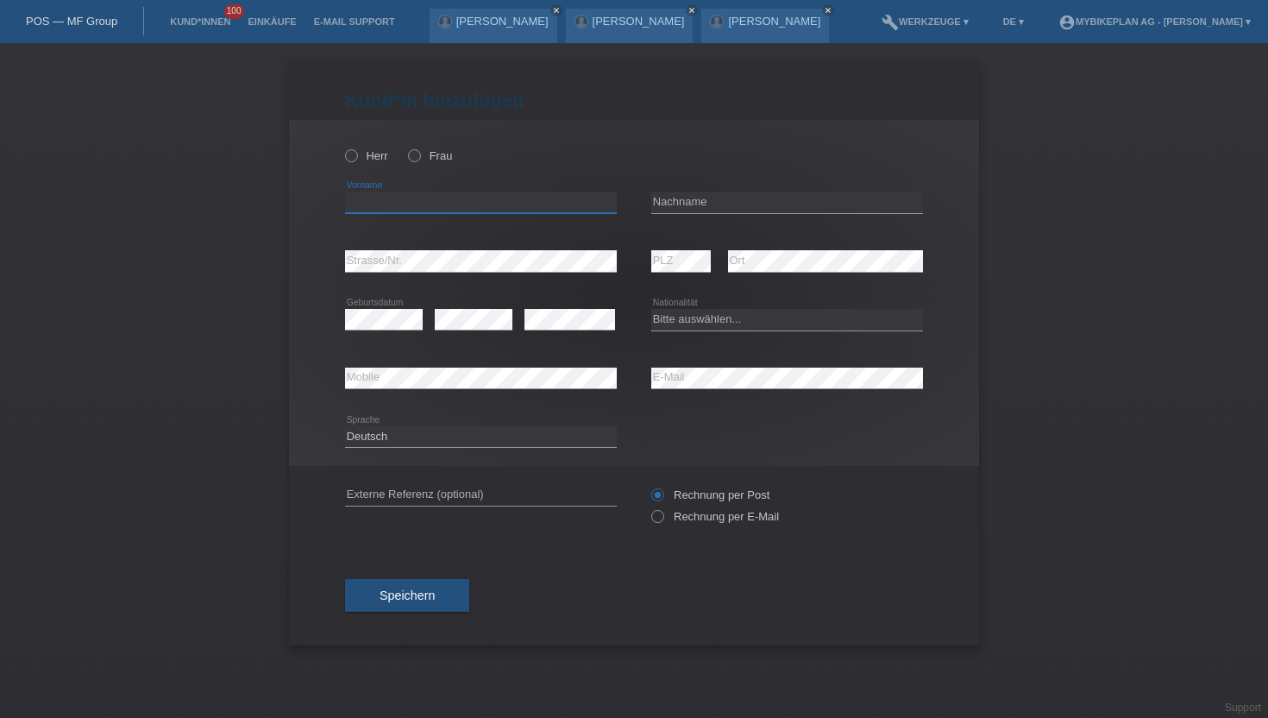
click at [367, 197] on input "text" at bounding box center [481, 203] width 272 height 22
paste input "[PERSON_NAME]"
click at [402, 206] on input "[PERSON_NAME]" at bounding box center [481, 203] width 272 height 22
type input "[PERSON_NAME]"
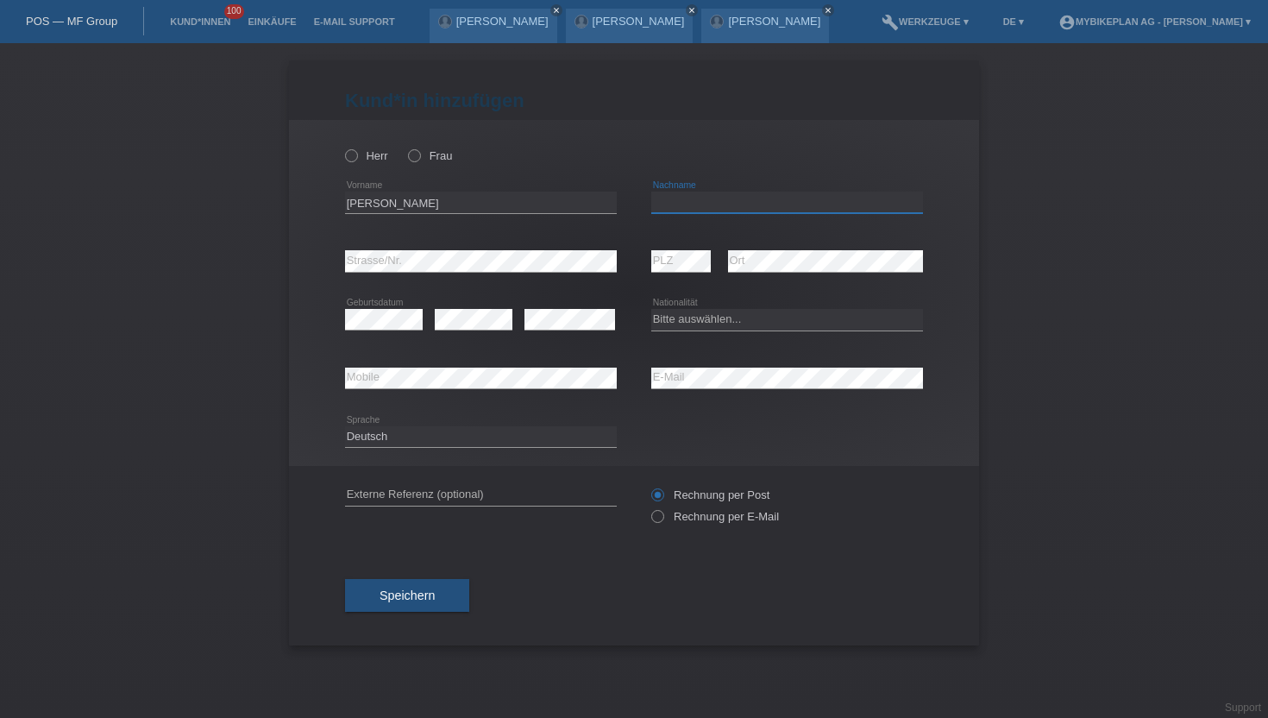
click at [693, 200] on input "text" at bounding box center [787, 203] width 272 height 22
paste input "Soltermann"
type input "Soltermann"
click at [363, 155] on label "Herr" at bounding box center [366, 155] width 43 height 13
click at [356, 155] on input "Herr" at bounding box center [350, 154] width 11 height 11
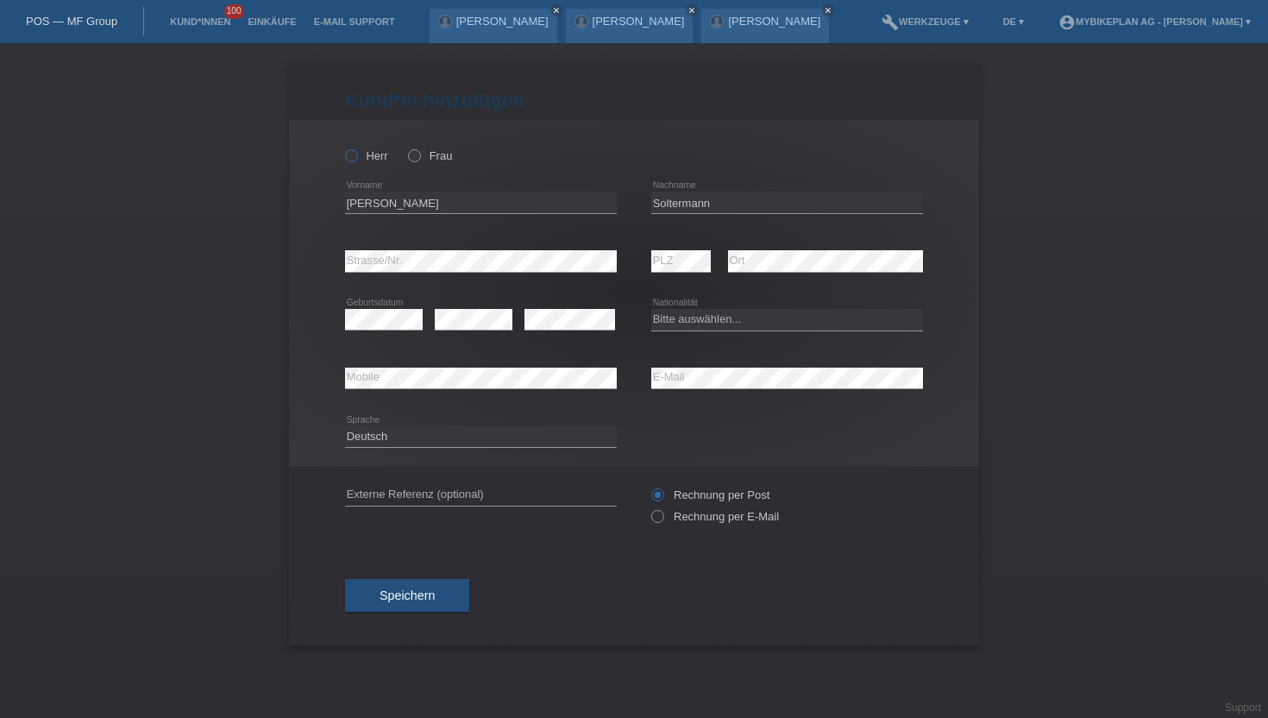
radio input "true"
click at [705, 389] on icon at bounding box center [787, 388] width 272 height 1
click at [683, 392] on div "error E-Mail" at bounding box center [787, 378] width 272 height 59
click at [659, 530] on input "Rechnung per E-Mail" at bounding box center [656, 521] width 11 height 22
radio input "true"
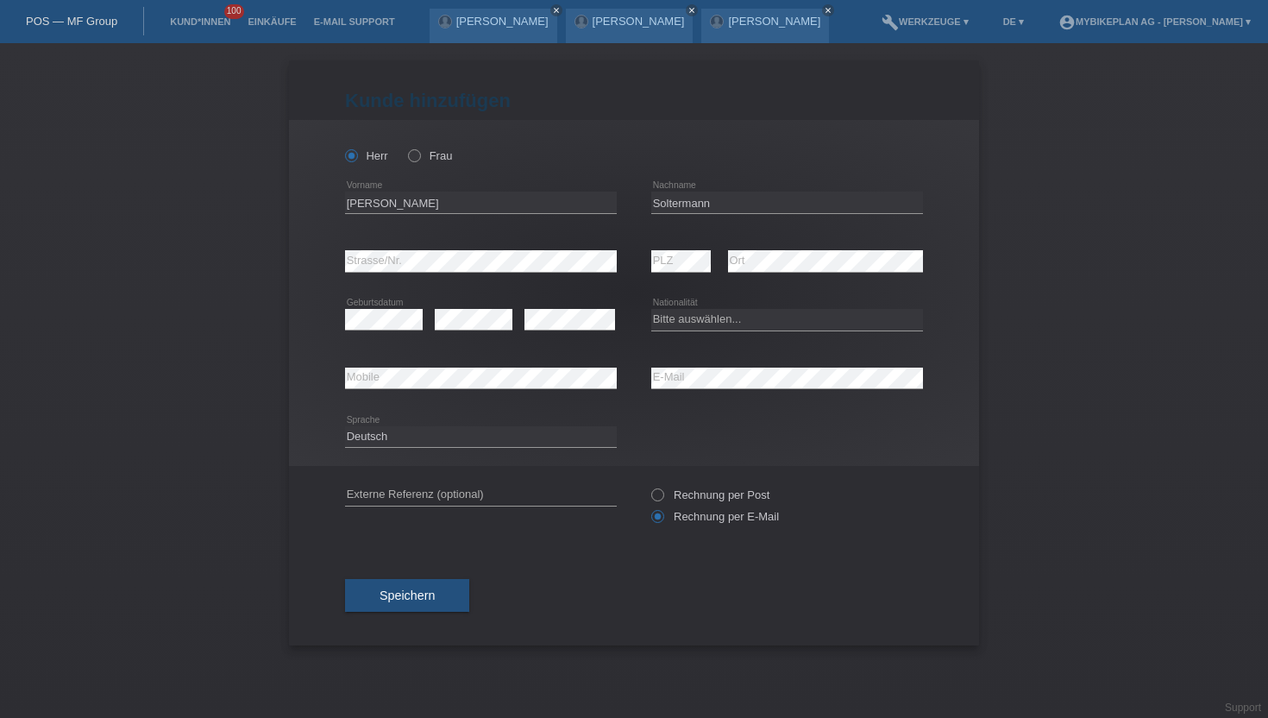
click at [437, 248] on div "error Strasse/Nr." at bounding box center [481, 261] width 272 height 59
click at [671, 317] on select "Bitte auswählen... Schweiz Deutschland Liechtenstein Österreich ------------ Af…" at bounding box center [787, 319] width 272 height 21
select select "CH"
click at [651, 310] on select "Bitte auswählen... Schweiz Deutschland Liechtenstein Österreich ------------ Af…" at bounding box center [787, 319] width 272 height 21
click at [423, 592] on span "Speichern" at bounding box center [407, 595] width 55 height 14
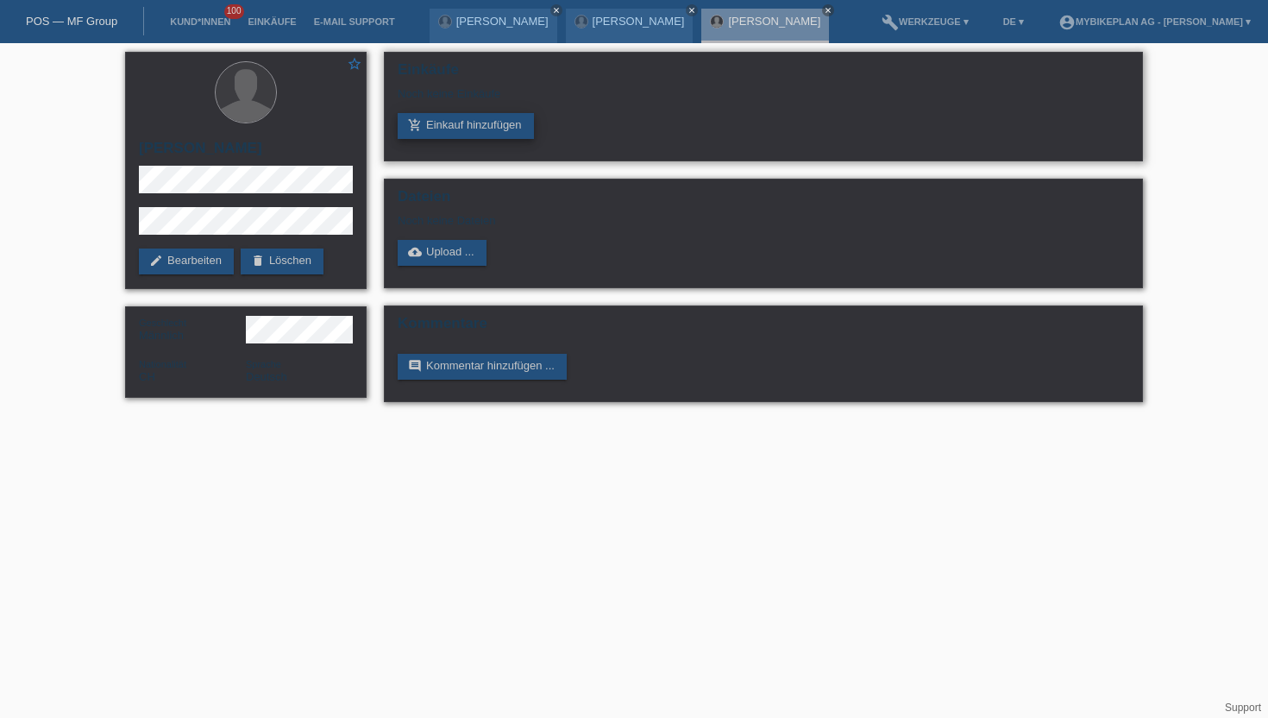
click at [426, 135] on link "add_shopping_cart Einkauf hinzufügen" at bounding box center [466, 126] width 136 height 26
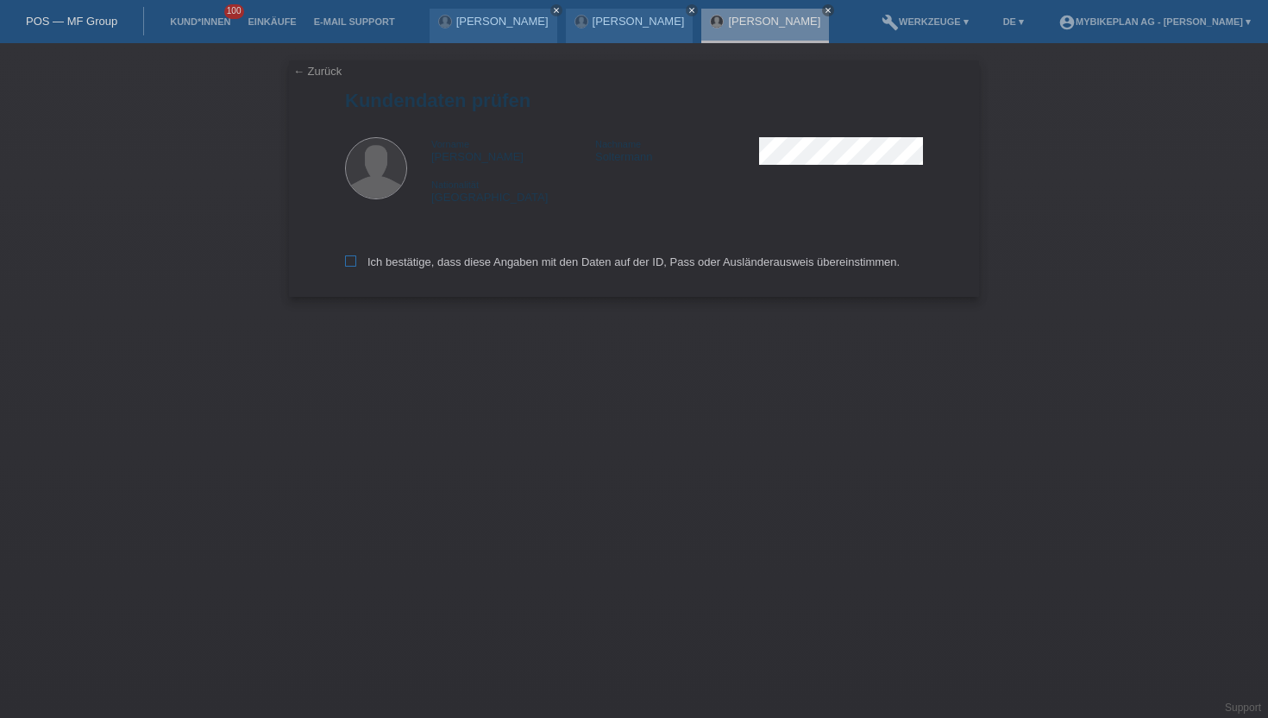
click at [354, 266] on icon at bounding box center [350, 260] width 11 height 11
click at [354, 266] on input "Ich bestätige, dass diese Angaben mit den Daten auf der ID, Pass oder Ausländer…" at bounding box center [350, 260] width 11 height 11
checkbox input "true"
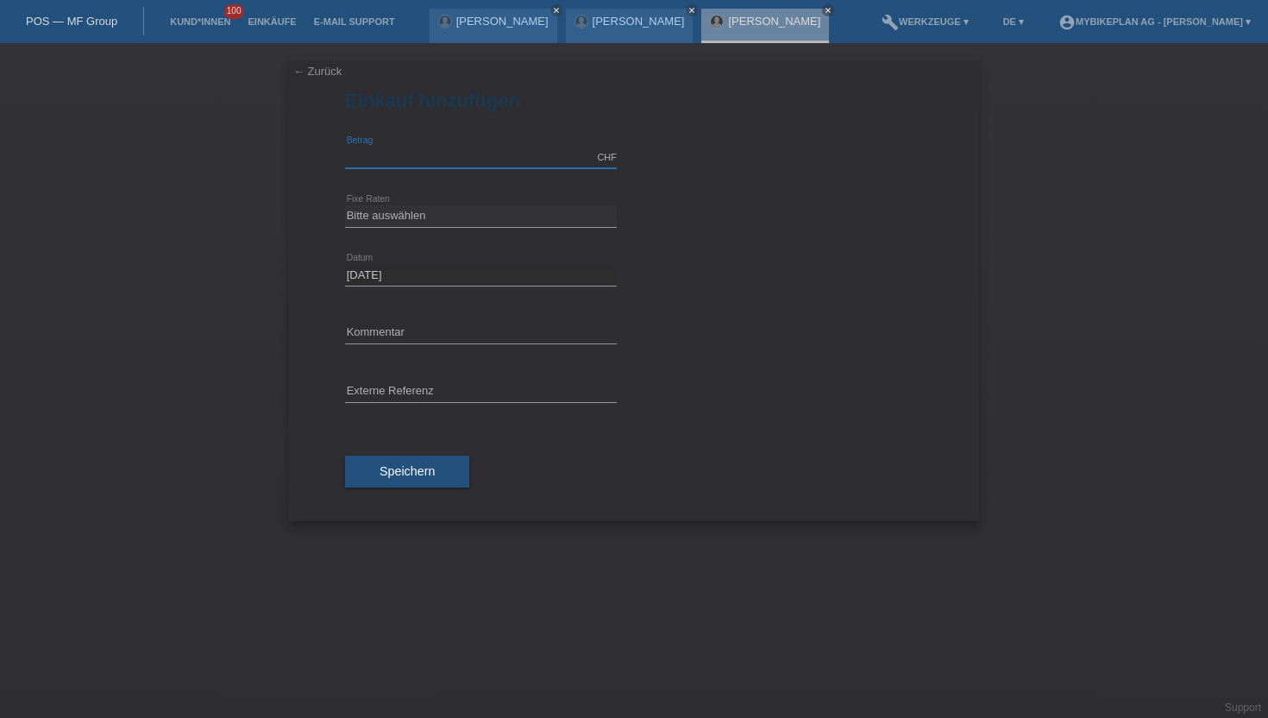
click at [369, 161] on input "text" at bounding box center [481, 158] width 272 height 22
type input "3299.00"
click at [418, 206] on select "Bitte auswählen 6 Raten 12 Raten 18 Raten 24 Raten 36 Raten 48 Raten" at bounding box center [481, 215] width 272 height 21
select select "487"
click at [345, 205] on select "Bitte auswählen 6 Raten 12 Raten 18 Raten 24 Raten 36 Raten 48 Raten" at bounding box center [481, 215] width 272 height 21
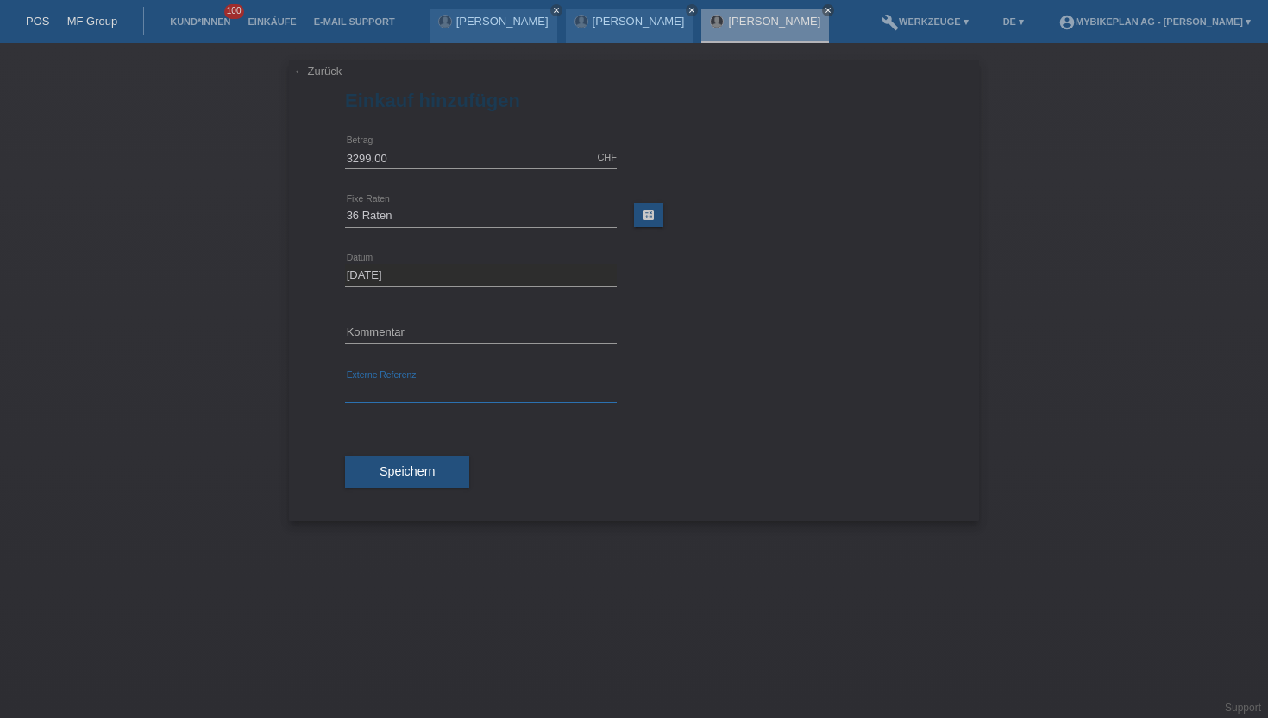
click at [393, 392] on input "text" at bounding box center [481, 392] width 272 height 22
paste input "43438231119"
type input "43438231119"
click at [394, 492] on div "Speichern" at bounding box center [634, 472] width 578 height 100
click at [398, 482] on button "Speichern" at bounding box center [407, 471] width 124 height 33
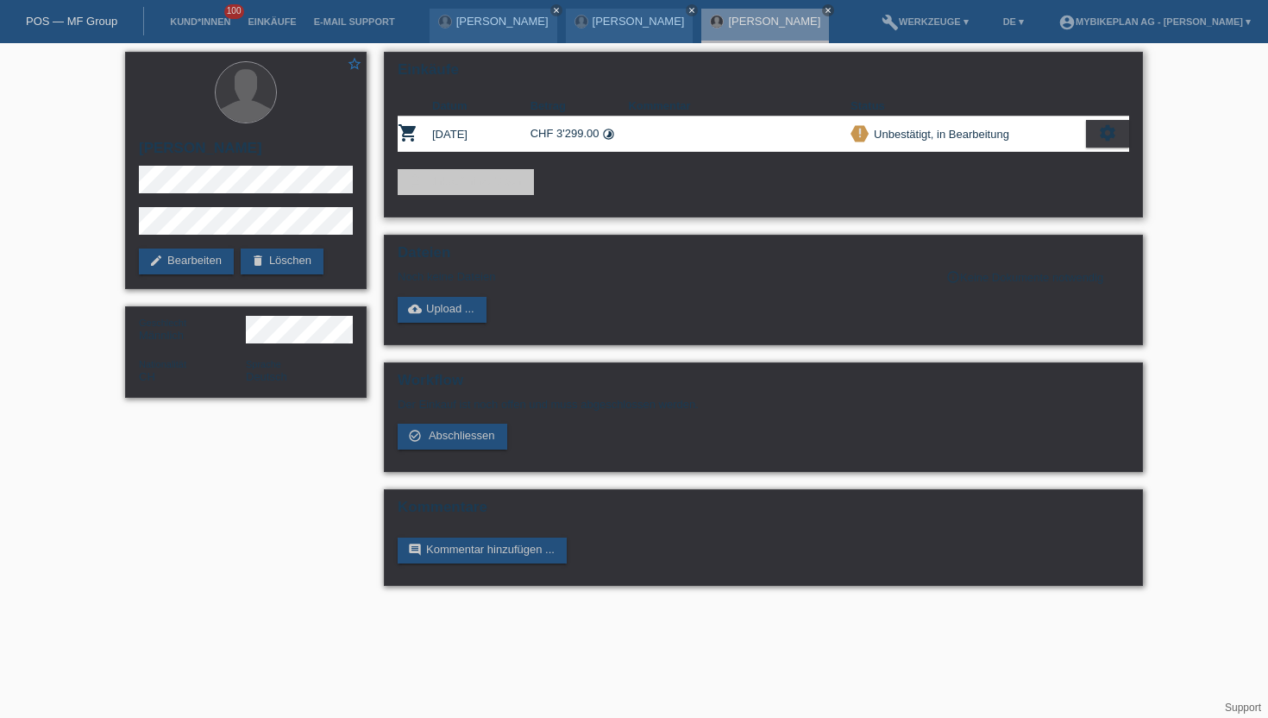
click at [1095, 130] on div "settings" at bounding box center [1107, 134] width 43 height 28
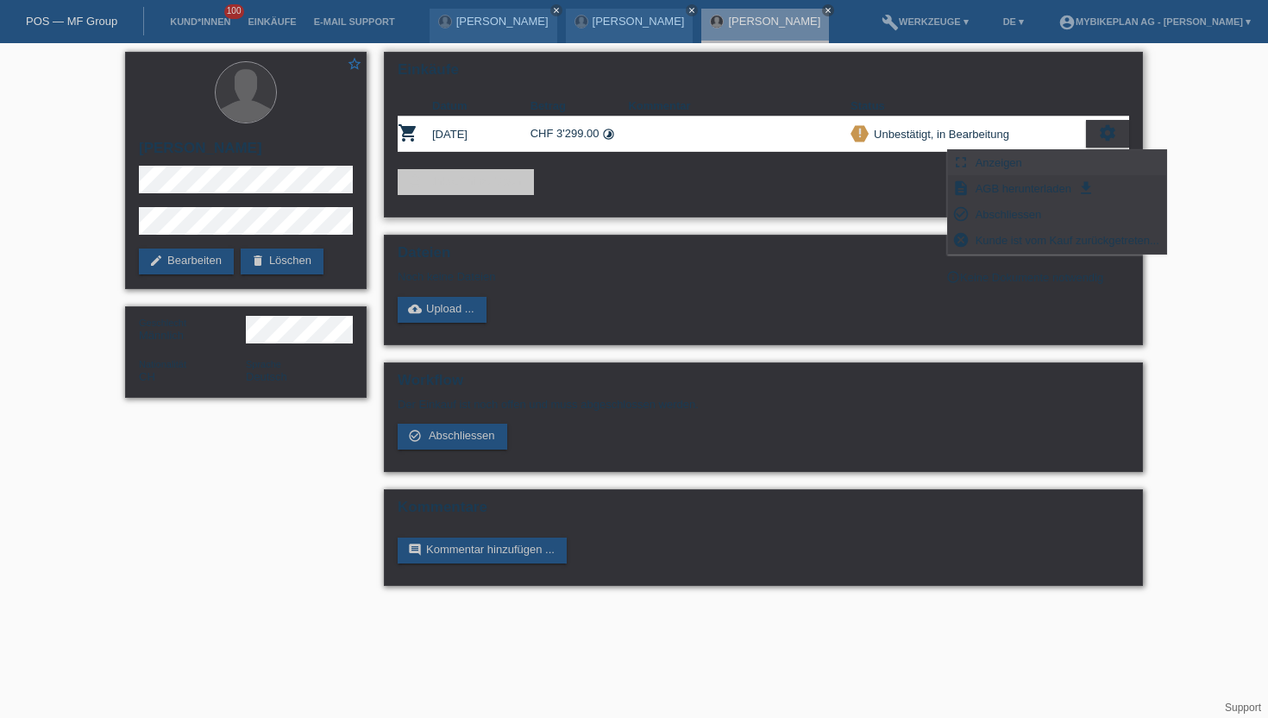
click at [1026, 166] on div "fullscreen Anzeigen" at bounding box center [1057, 163] width 218 height 26
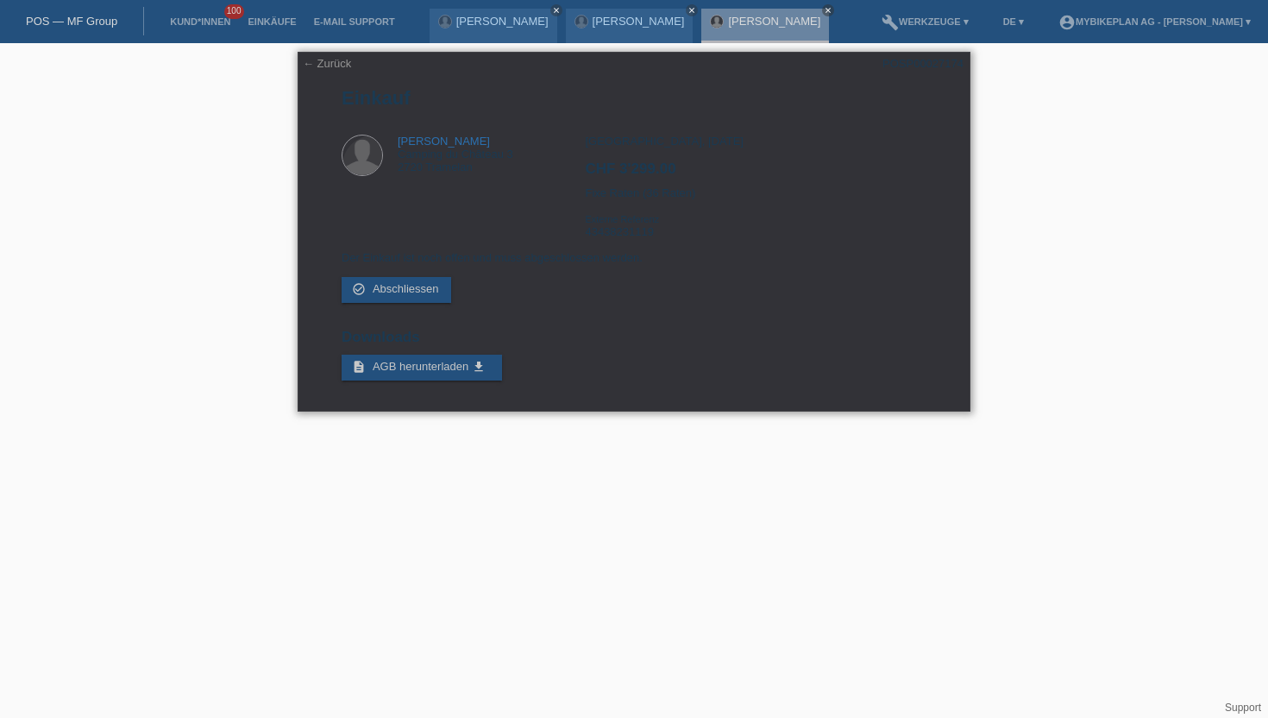
click at [933, 60] on div "POSP00027174" at bounding box center [922, 63] width 81 height 13
copy div "POSP00027174"
click at [198, 28] on li "Kund*innen 100" at bounding box center [200, 22] width 78 height 44
click at [206, 22] on link "Kund*innen" at bounding box center [200, 21] width 78 height 10
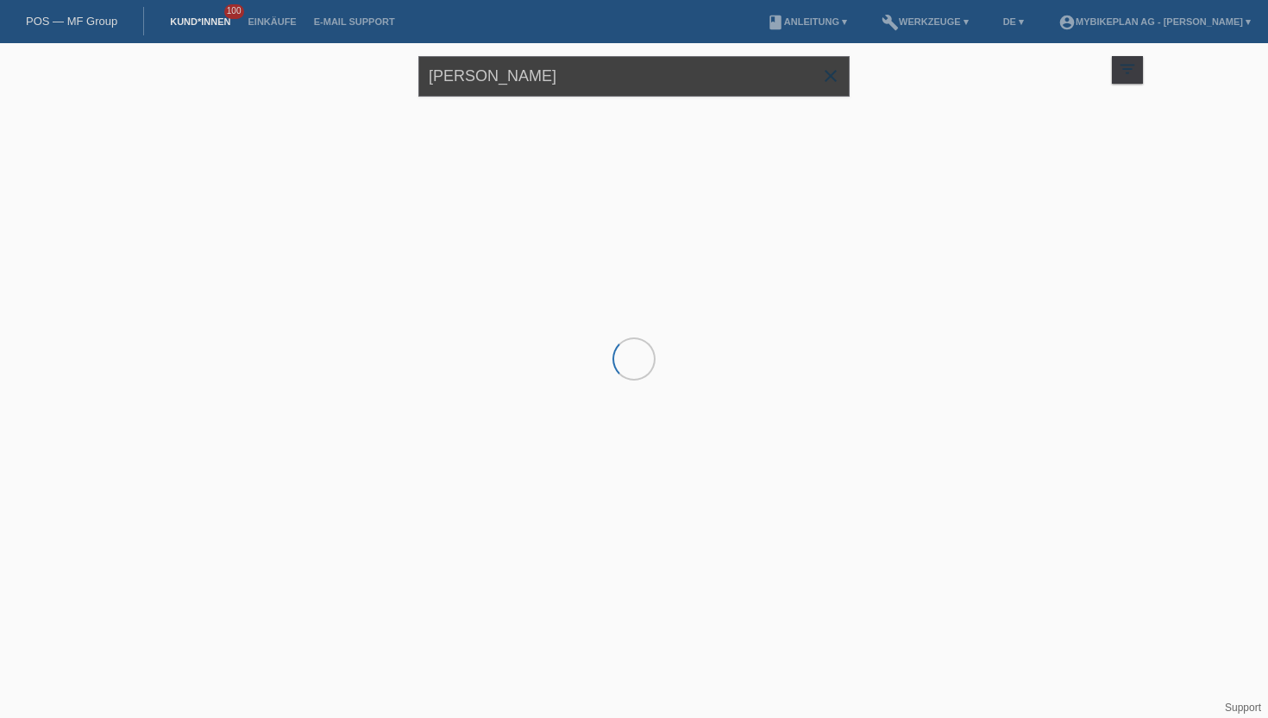
drag, startPoint x: 590, startPoint y: 75, endPoint x: 432, endPoint y: 61, distance: 158.5
click at [432, 61] on input "[PERSON_NAME]" at bounding box center [633, 76] width 431 height 41
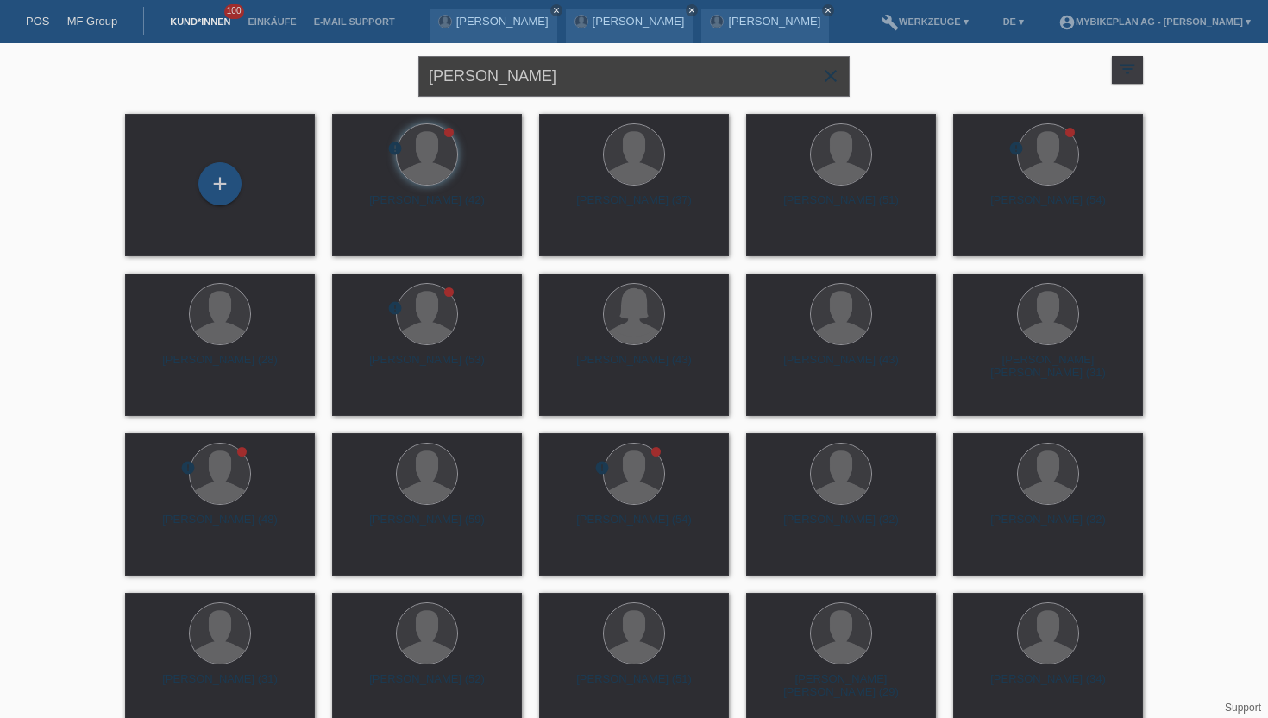
type input "orlando lattmann"
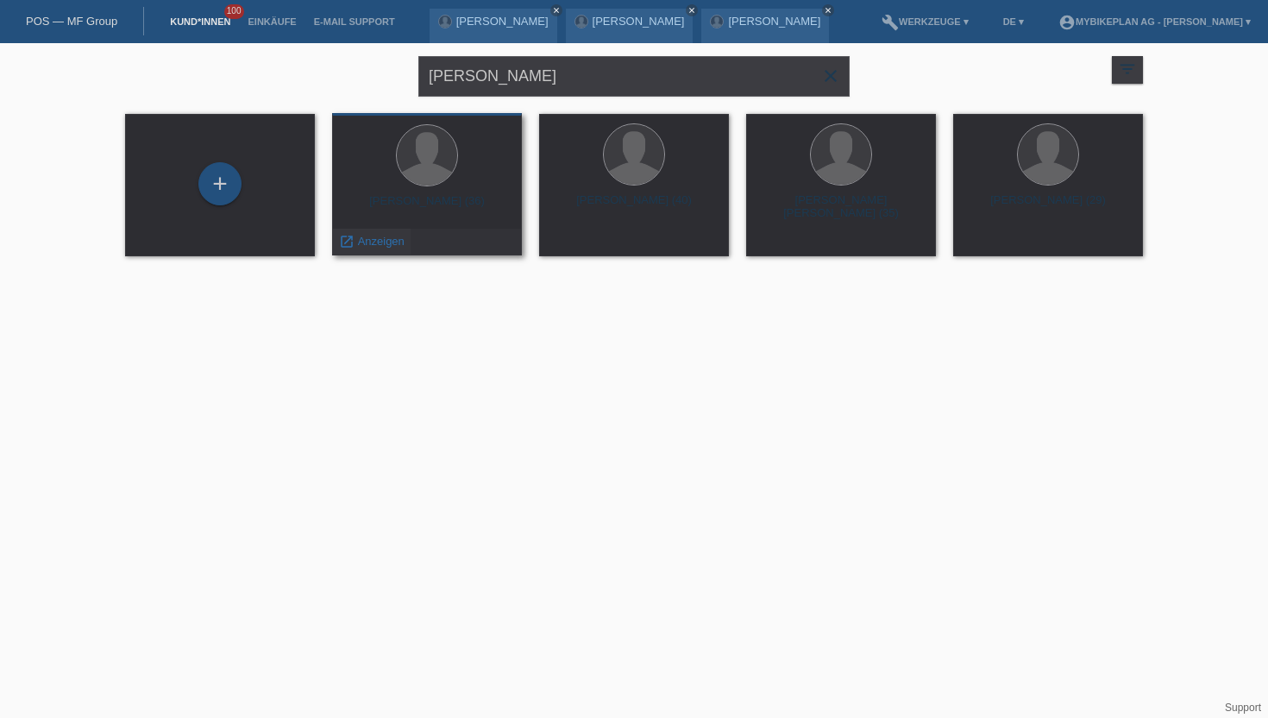
click at [380, 242] on span "Anzeigen" at bounding box center [381, 241] width 47 height 13
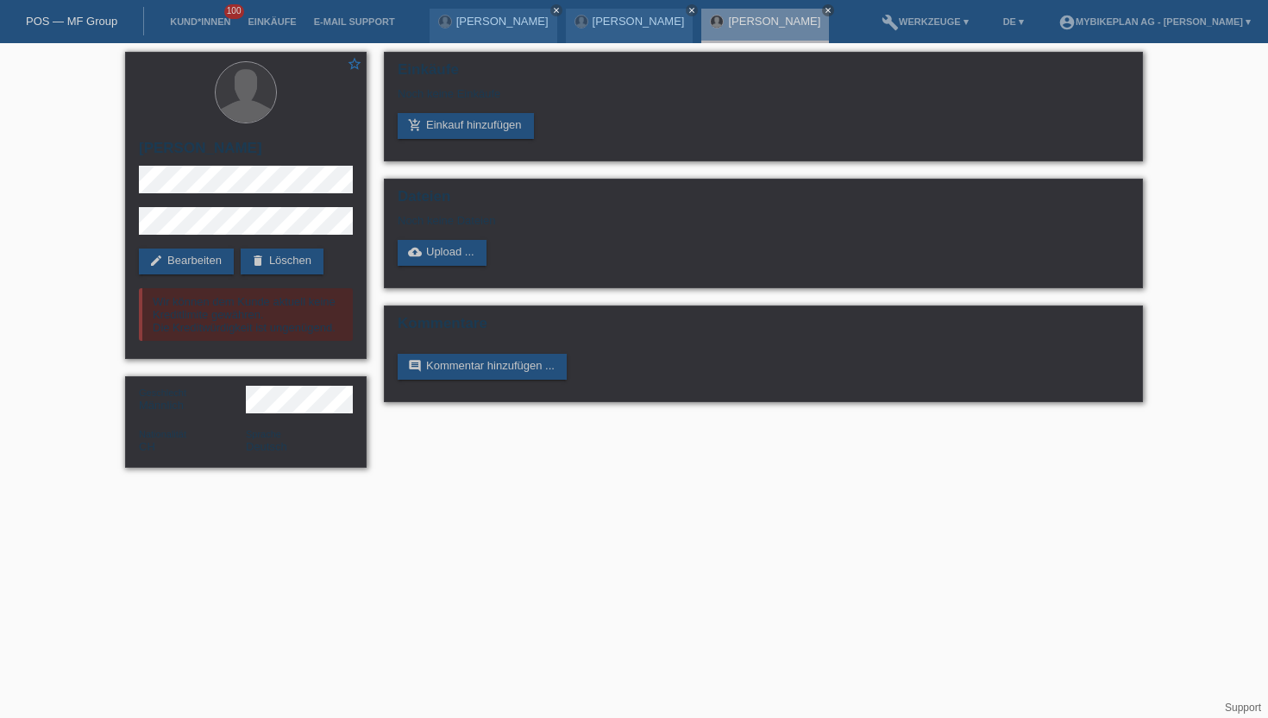
click at [188, 16] on li "Kund*innen 100" at bounding box center [200, 22] width 78 height 44
click at [192, 27] on link "Kund*innen" at bounding box center [200, 21] width 78 height 10
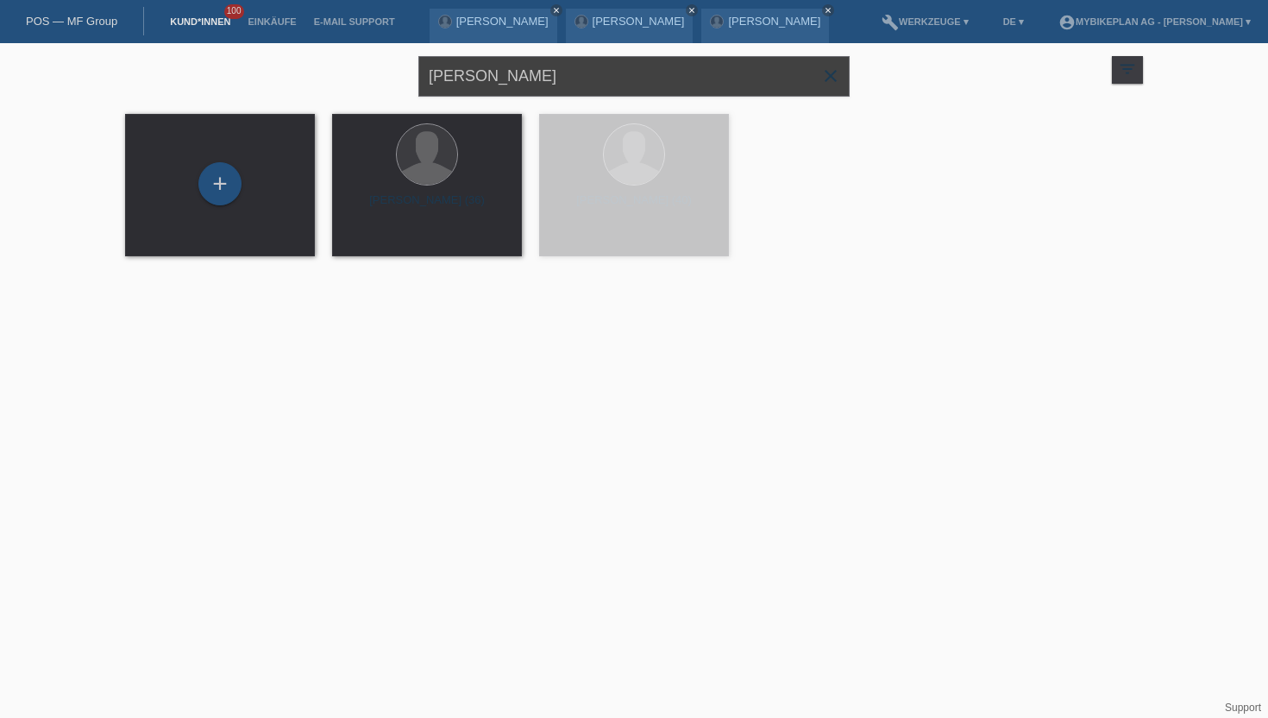
drag, startPoint x: 531, startPoint y: 83, endPoint x: 393, endPoint y: 83, distance: 137.2
click at [393, 83] on div "orlando lattmann close filter_list view_module Alle Kund*innen anzeigen star Ma…" at bounding box center [633, 74] width 1035 height 62
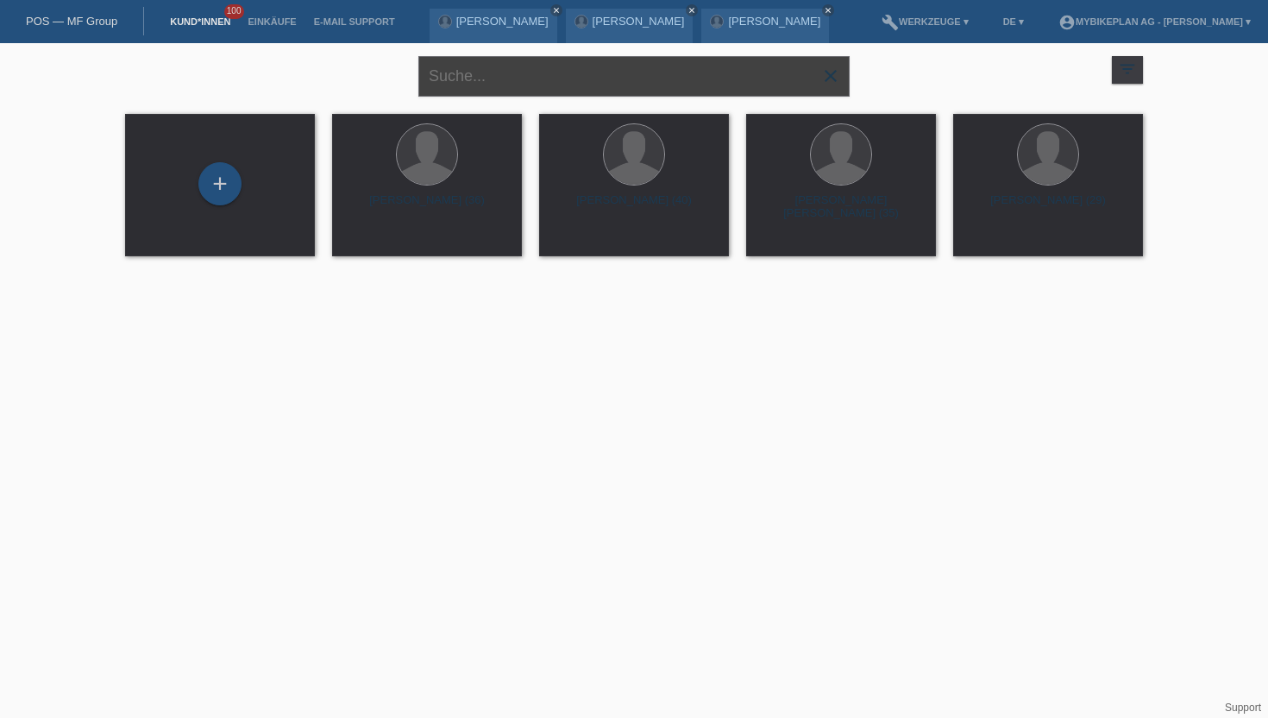
paste input "[PERSON_NAME]"
type input "[PERSON_NAME]"
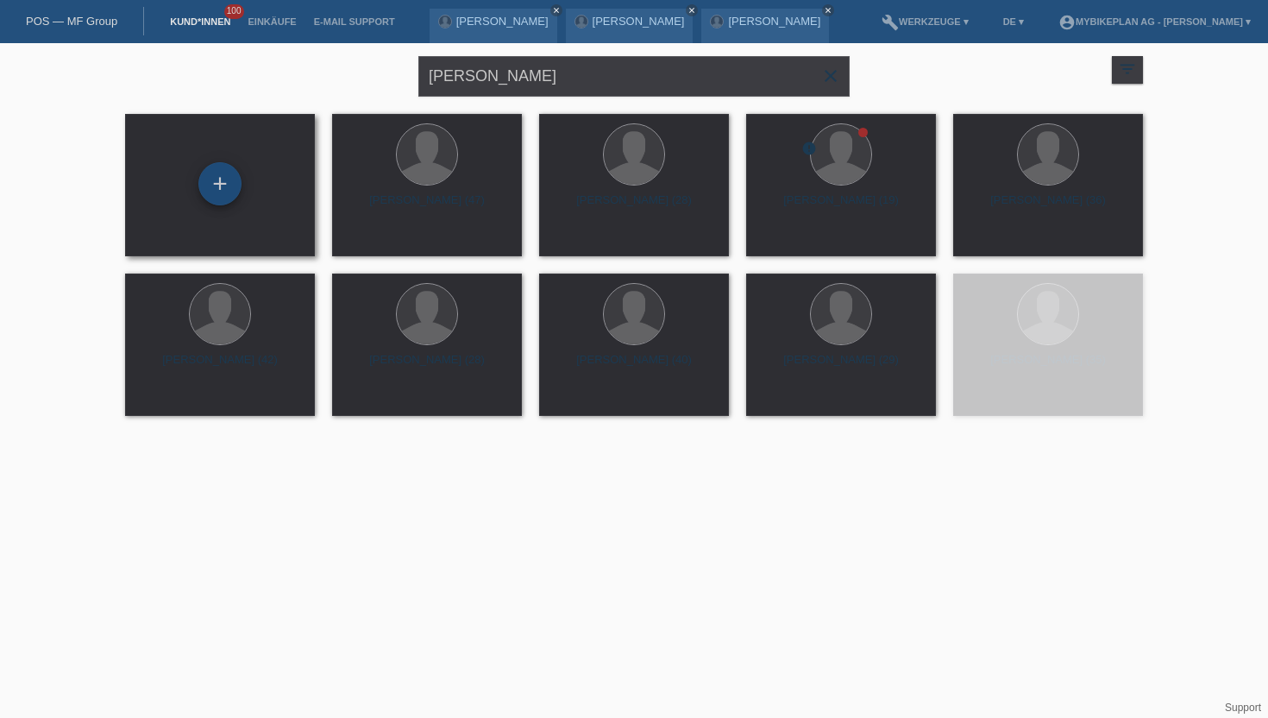
click at [210, 192] on div "+" at bounding box center [219, 183] width 41 height 29
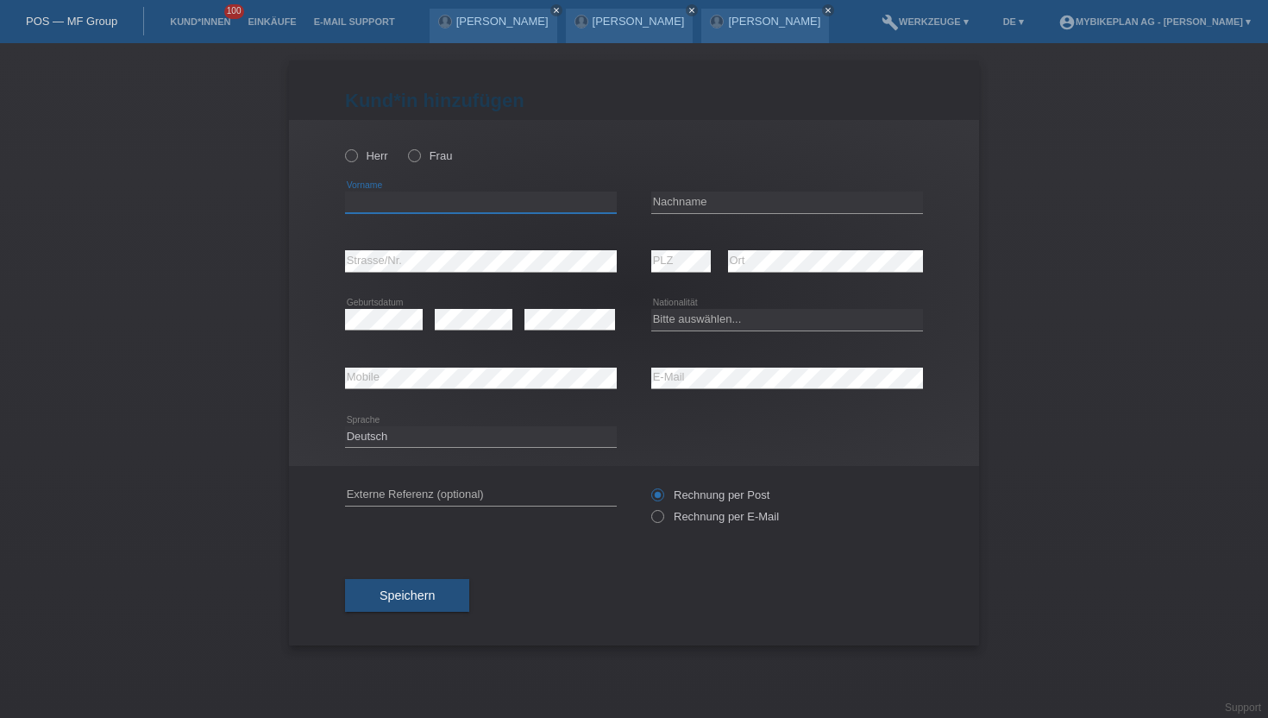
click at [377, 208] on input "text" at bounding box center [481, 203] width 272 height 22
paste input "[PERSON_NAME]"
click at [411, 202] on input "[PERSON_NAME]" at bounding box center [481, 203] width 272 height 22
click at [410, 210] on input "[PERSON_NAME]" at bounding box center [481, 203] width 272 height 22
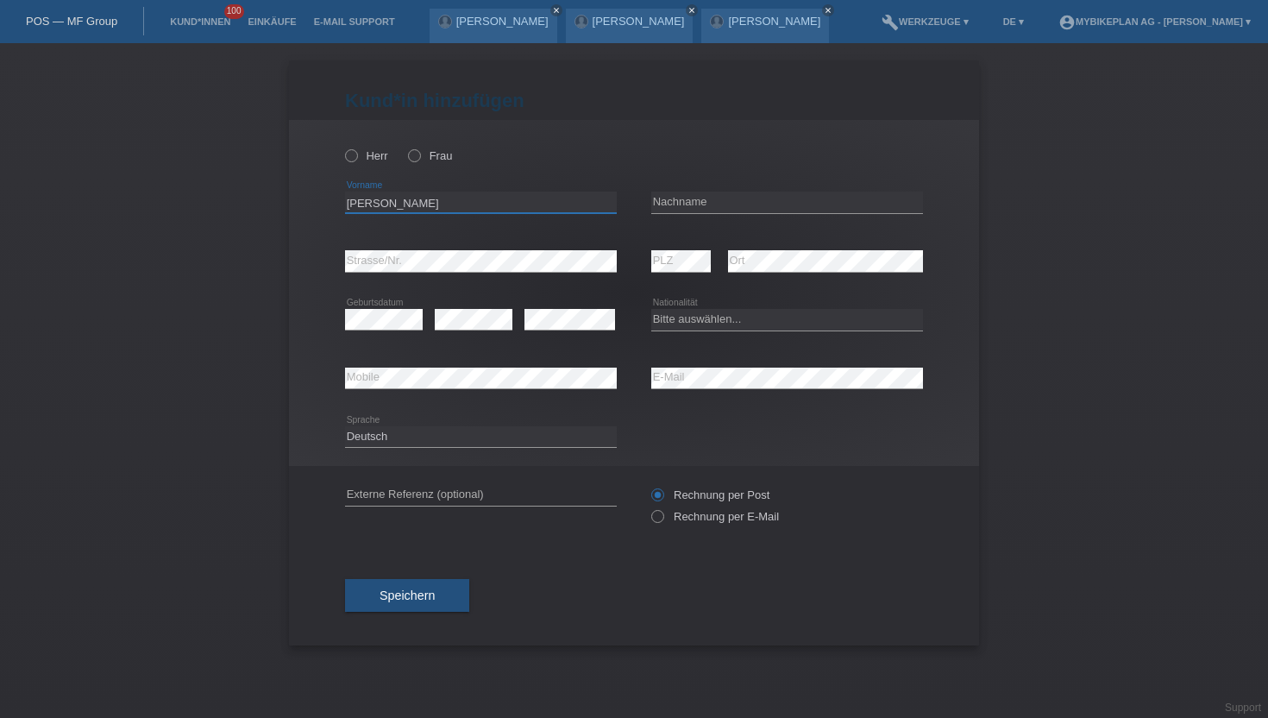
type input "[PERSON_NAME]"
click at [658, 207] on input "text" at bounding box center [787, 203] width 272 height 22
paste input "Pertusini"
type input "Pertusini"
click at [342, 147] on icon at bounding box center [342, 147] width 0 height 0
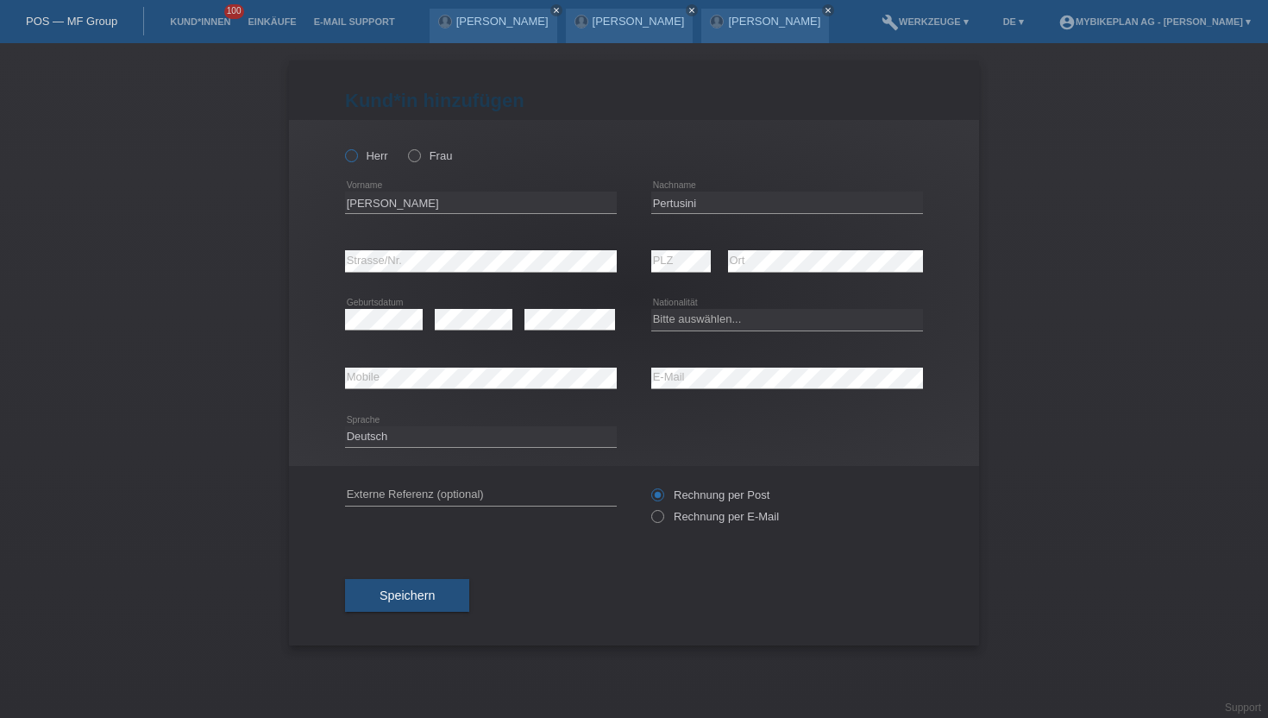
click at [351, 158] on input "Herr" at bounding box center [350, 154] width 11 height 11
radio input "true"
click at [649, 507] on icon at bounding box center [649, 507] width 0 height 0
click at [656, 524] on input "Rechnung per E-Mail" at bounding box center [656, 521] width 11 height 22
radio input "true"
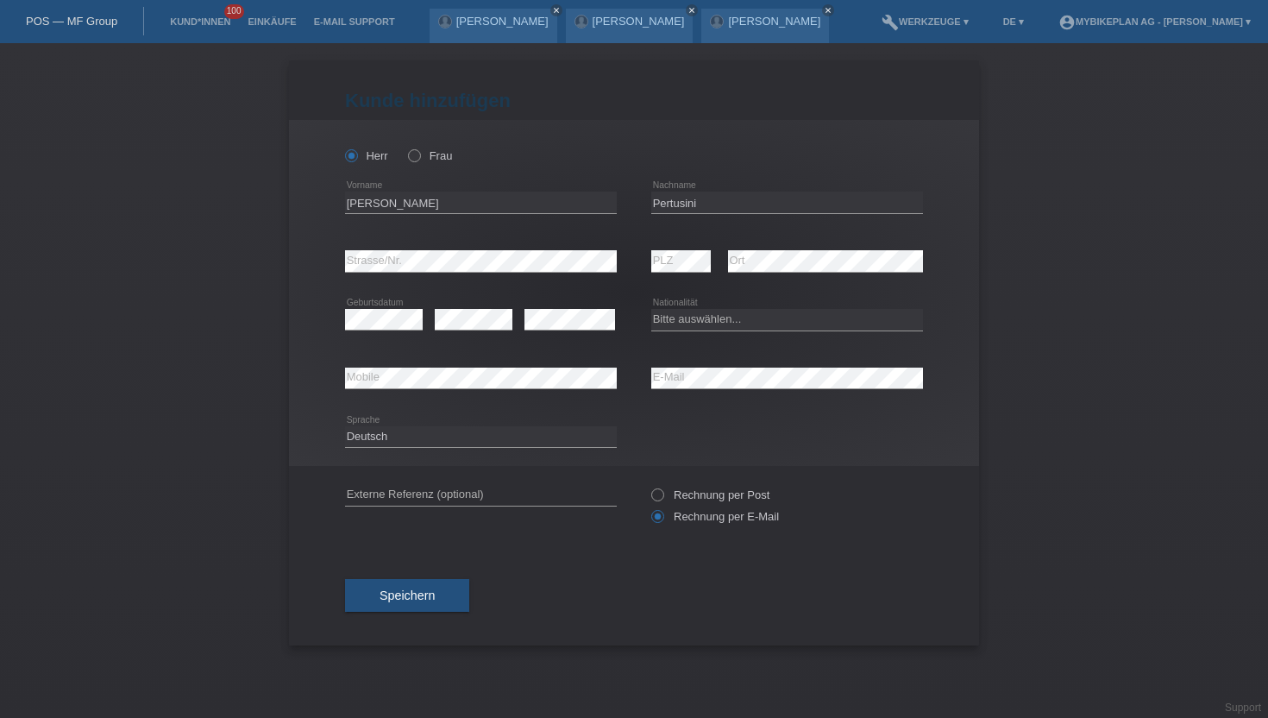
click at [679, 273] on div "error PLZ" at bounding box center [681, 261] width 60 height 59
click at [697, 320] on select "Bitte auswählen... Schweiz Deutschland Liechtenstein Österreich ------------ Af…" at bounding box center [787, 319] width 272 height 21
select select "CH"
click at [651, 310] on select "Bitte auswählen... Schweiz Deutschland Liechtenstein Österreich ------------ Af…" at bounding box center [787, 319] width 272 height 21
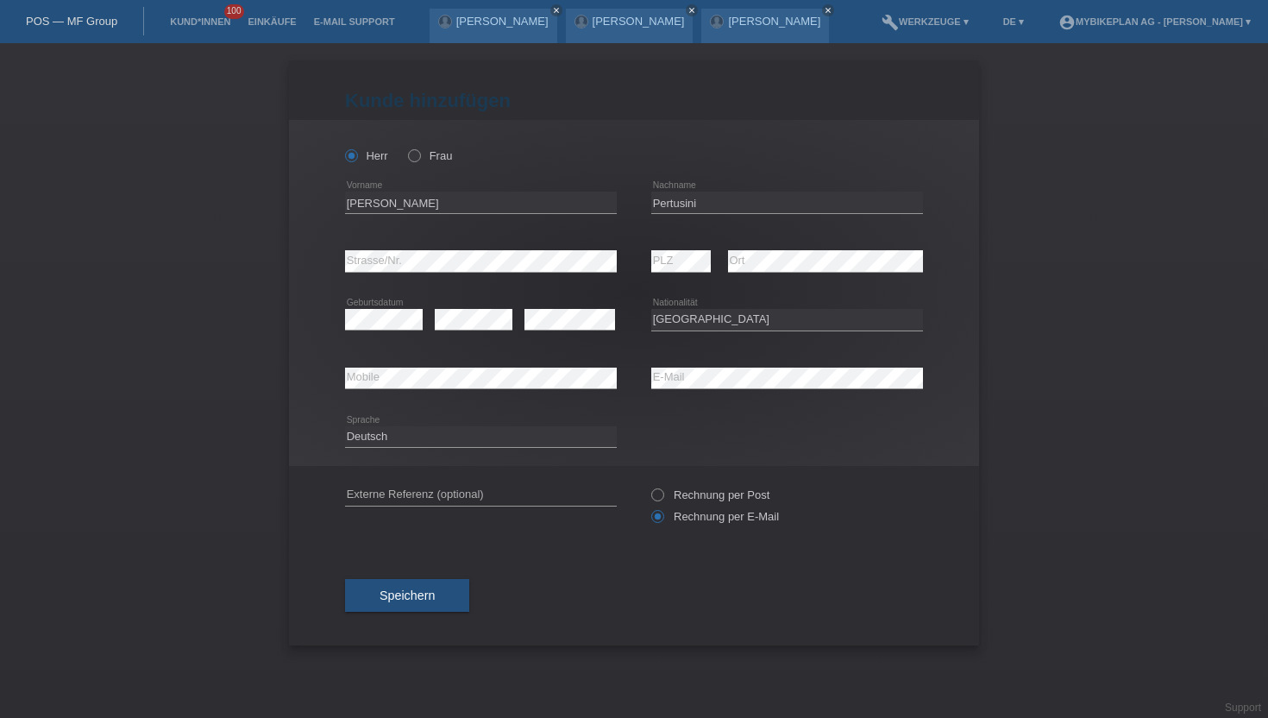
click at [411, 585] on button "Speichern" at bounding box center [407, 595] width 124 height 33
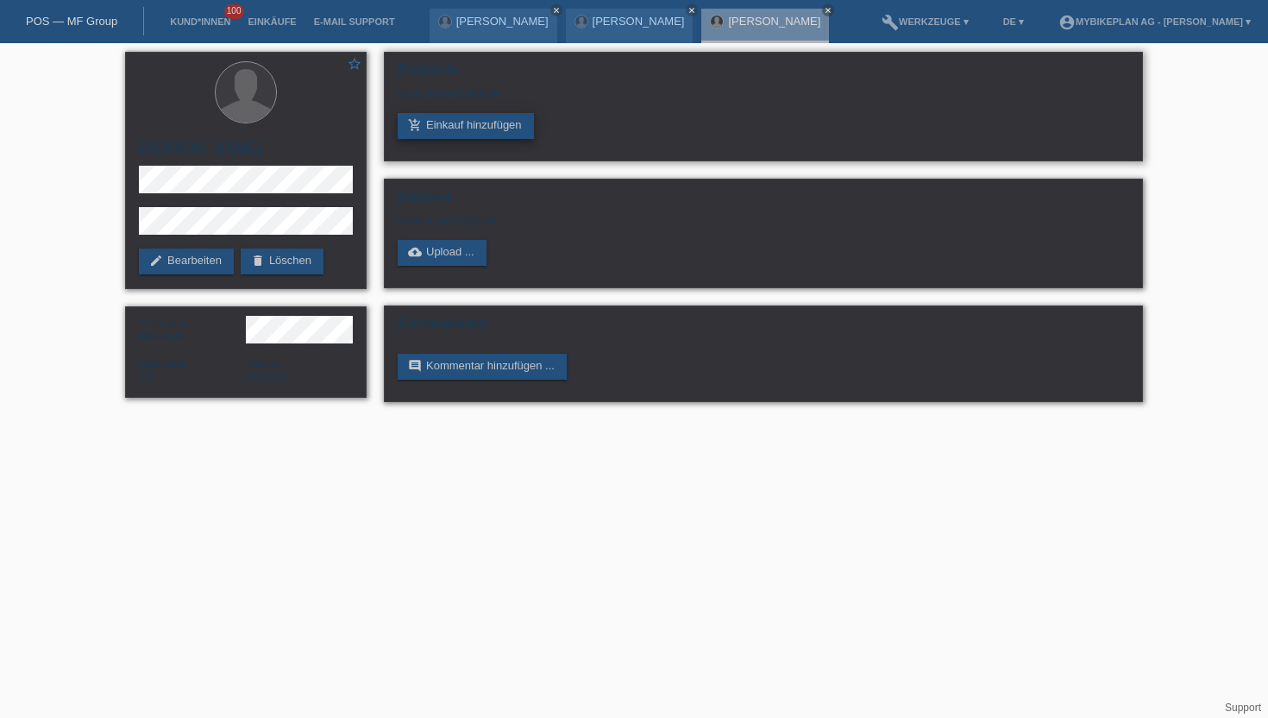
click at [449, 134] on link "add_shopping_cart Einkauf hinzufügen" at bounding box center [466, 126] width 136 height 26
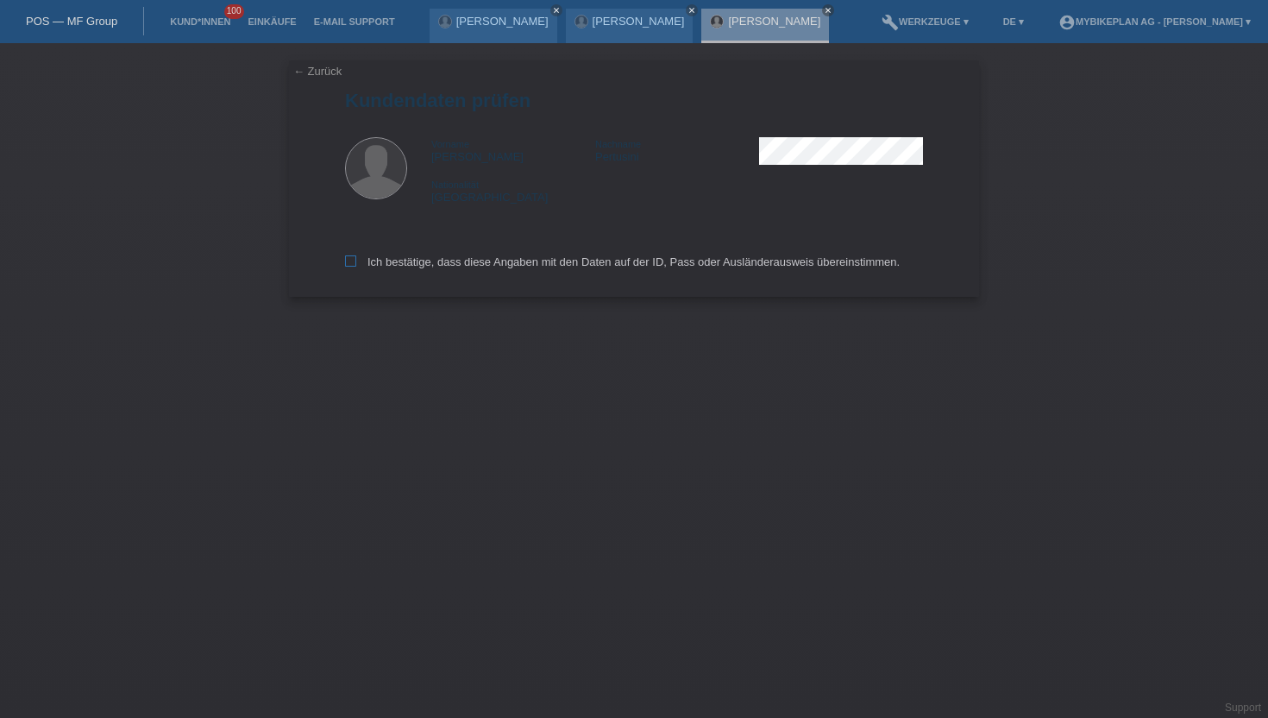
click at [352, 261] on icon at bounding box center [350, 260] width 11 height 11
click at [352, 261] on input "Ich bestätige, dass diese Angaben mit den Daten auf der ID, Pass oder Ausländer…" at bounding box center [350, 260] width 11 height 11
checkbox input "true"
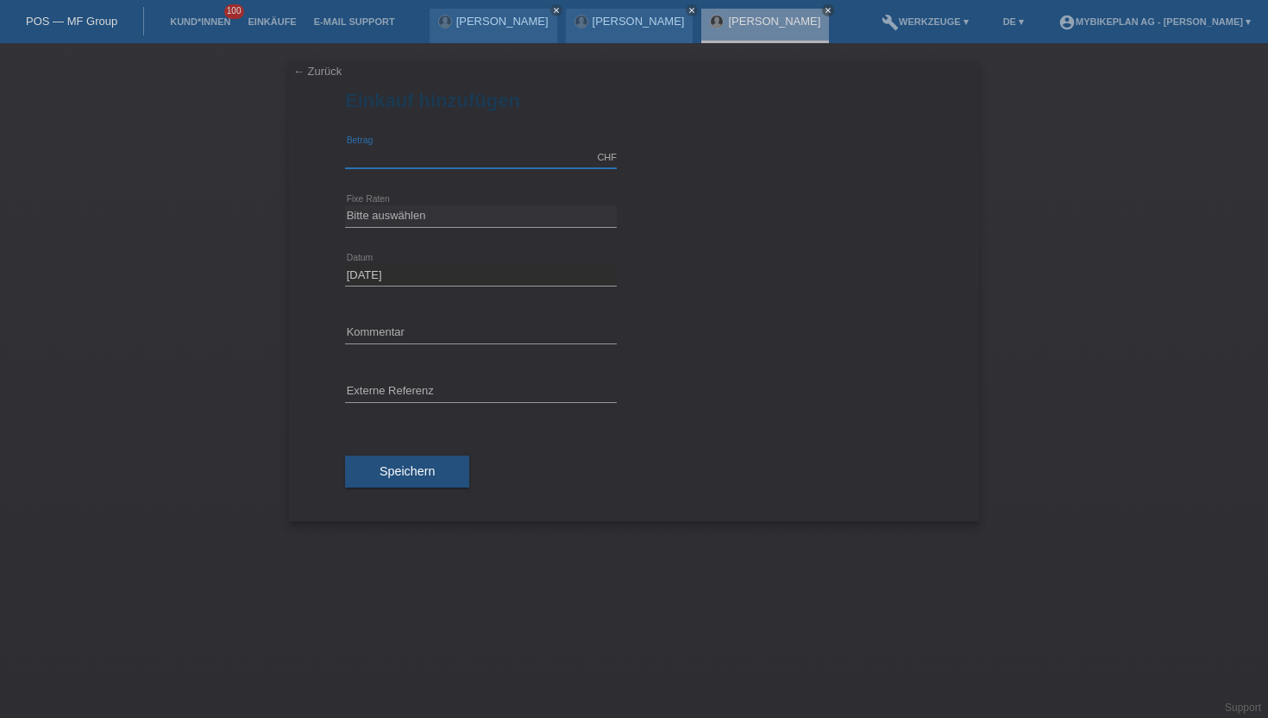
click at [390, 158] on input "text" at bounding box center [481, 158] width 272 height 22
type input "4999.00"
click at [426, 205] on select "Bitte auswählen 6 Raten 12 Raten 18 Raten 24 Raten 36 Raten 48 Raten" at bounding box center [481, 215] width 272 height 21
click at [345, 205] on select "Bitte auswählen 6 Raten 12 Raten 18 Raten 24 Raten 36 Raten 48 Raten" at bounding box center [481, 215] width 272 height 21
click at [400, 217] on select "Bitte auswählen 6 Raten 12 Raten 18 Raten 24 Raten 36 Raten 48 Raten" at bounding box center [481, 215] width 272 height 21
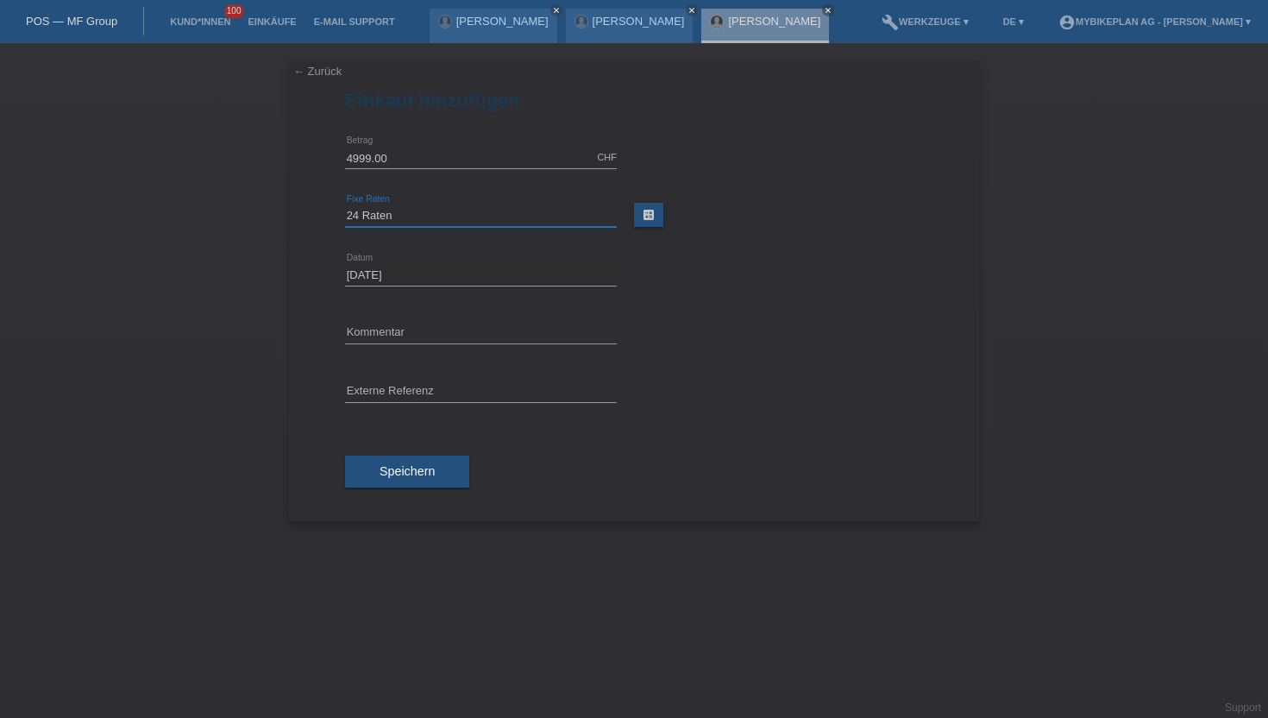
select select "487"
click at [345, 205] on select "Bitte auswählen 6 Raten 12 Raten 18 Raten 24 Raten 36 Raten 48 Raten" at bounding box center [481, 215] width 272 height 21
click at [386, 381] on input "text" at bounding box center [481, 392] width 272 height 22
paste input "43440479772"
type input "43440479772"
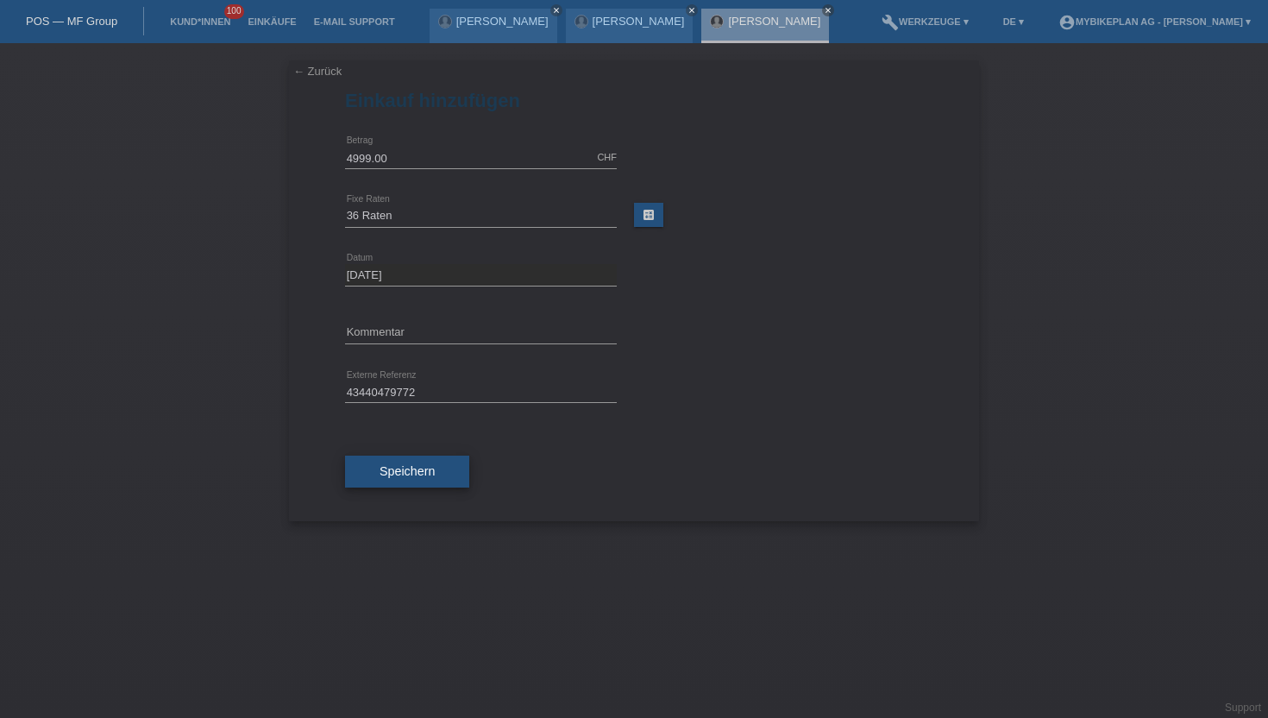
click at [404, 475] on span "Speichern" at bounding box center [407, 471] width 55 height 14
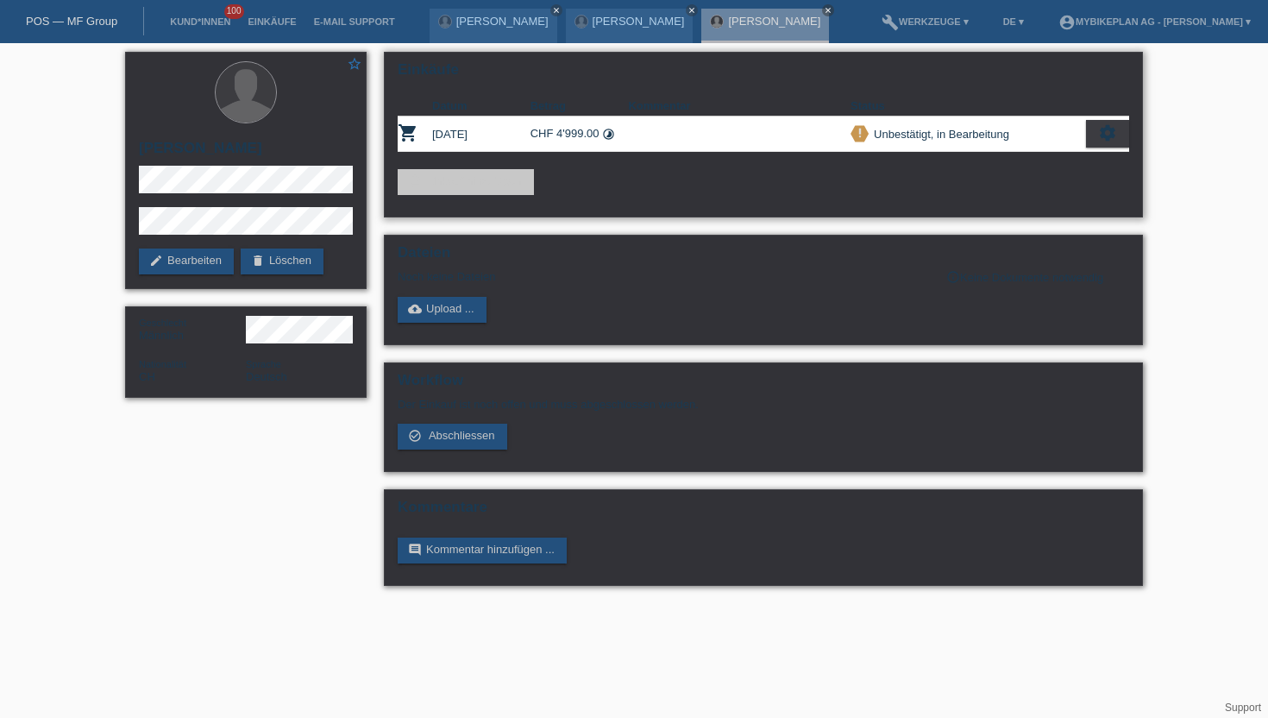
click at [1099, 126] on icon "settings" at bounding box center [1107, 132] width 19 height 19
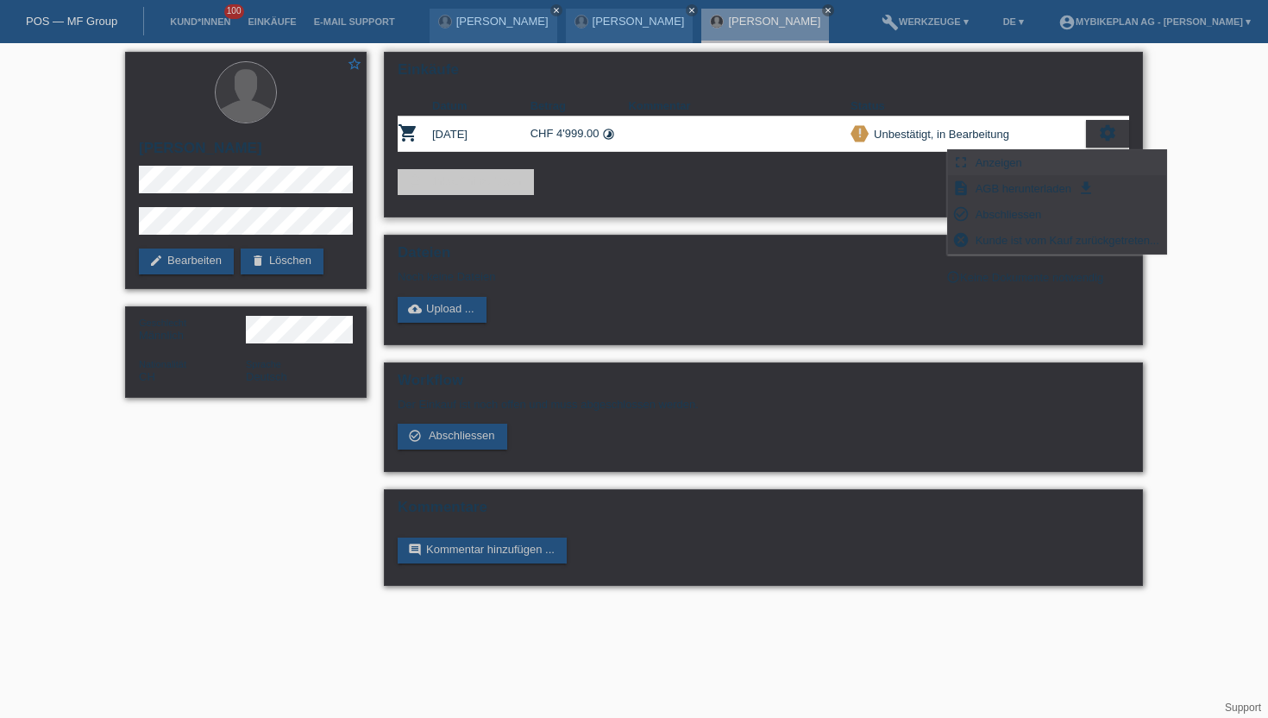
click at [992, 166] on span "Anzeigen" at bounding box center [999, 162] width 52 height 21
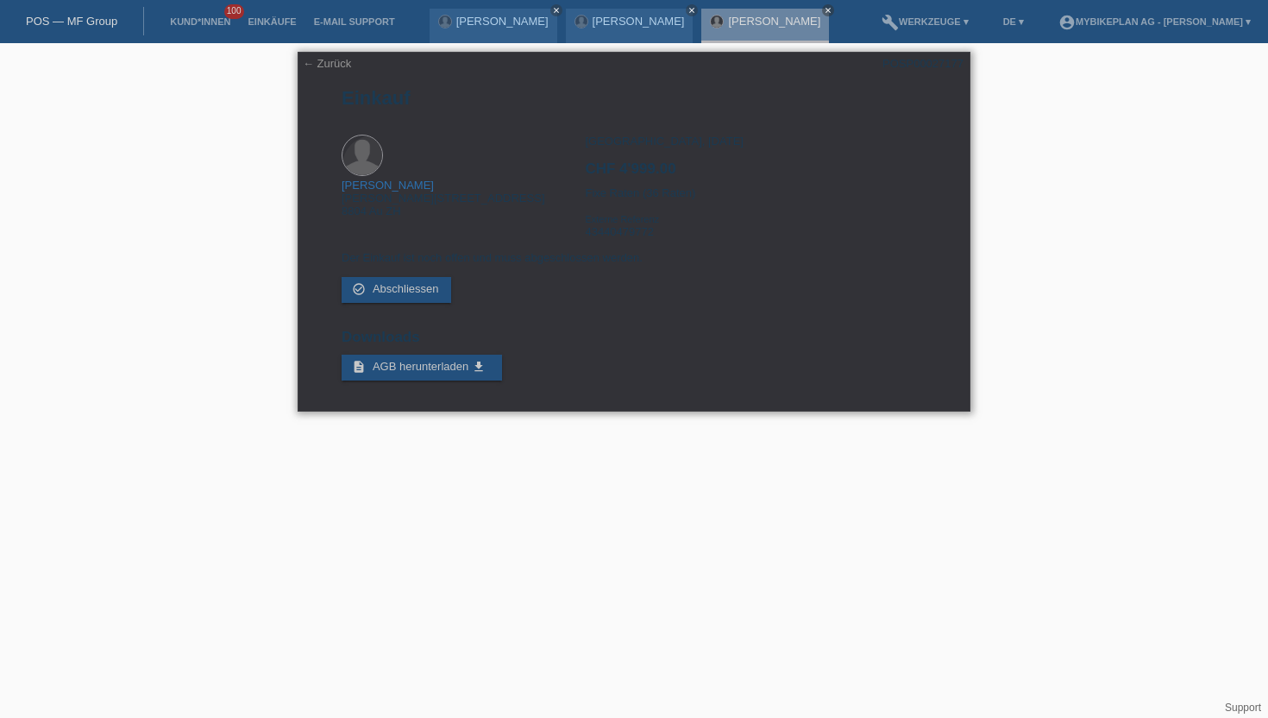
click at [934, 63] on div "POSP00027177" at bounding box center [922, 63] width 81 height 13
copy div "POSP00027177"
